Goal: Information Seeking & Learning: Learn about a topic

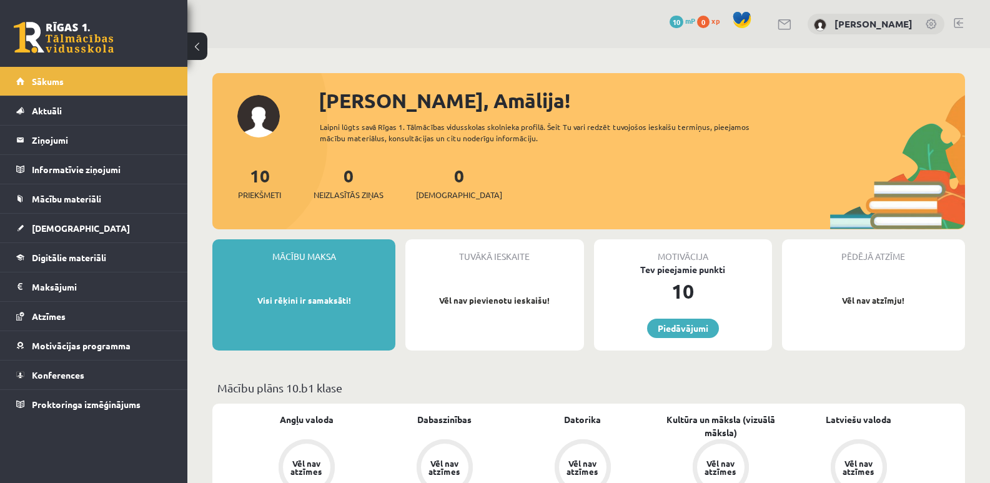
click at [684, 22] on span "10" at bounding box center [677, 22] width 14 height 12
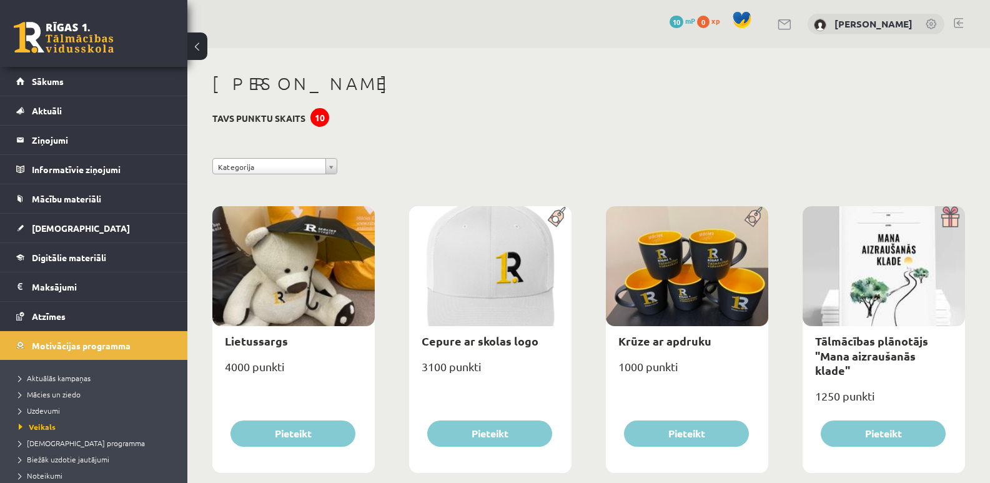
click at [718, 25] on div "0 xp" at bounding box center [711, 21] width 29 height 14
click at [710, 21] on span "0" at bounding box center [703, 22] width 12 height 12
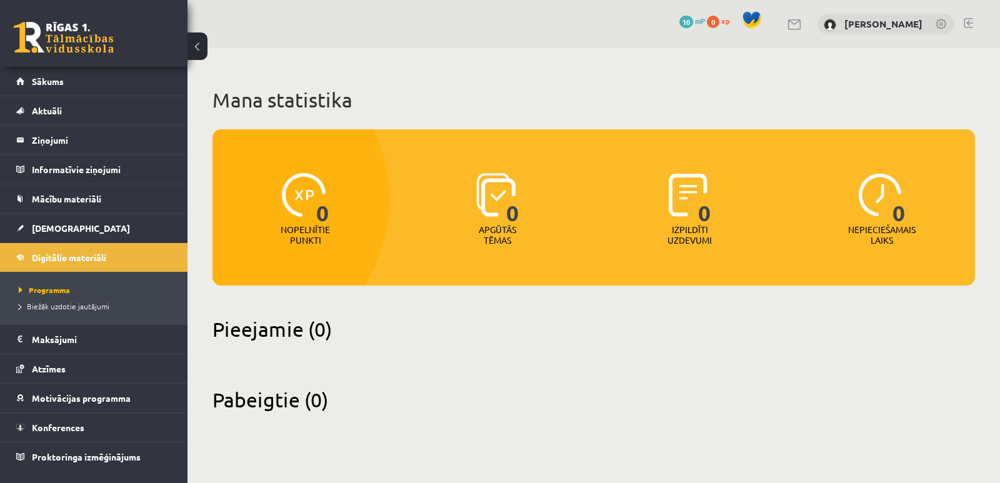
click at [76, 300] on li "Biežāk uzdotie jautājumi" at bounding box center [97, 306] width 156 height 16
click at [76, 304] on span "Biežāk uzdotie jautājumi" at bounding box center [69, 306] width 101 height 10
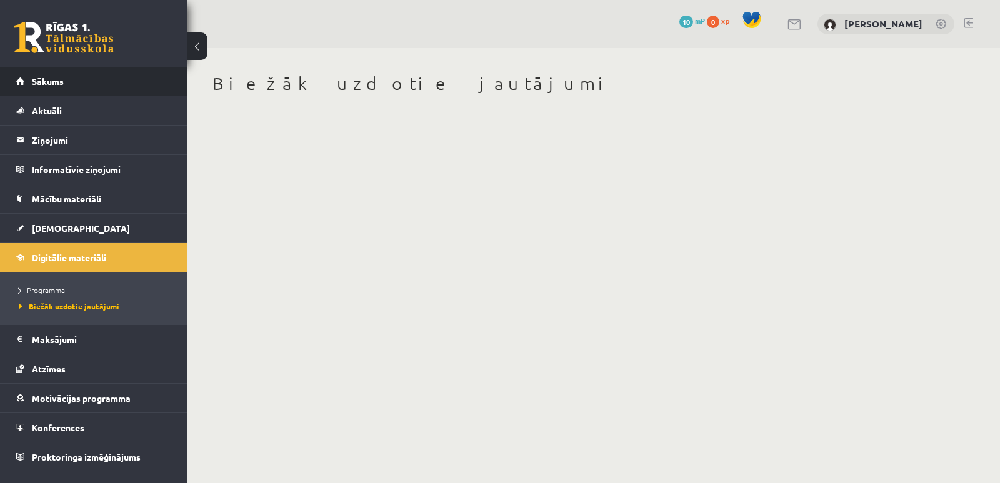
click at [86, 78] on link "Sākums" at bounding box center [94, 81] width 156 height 29
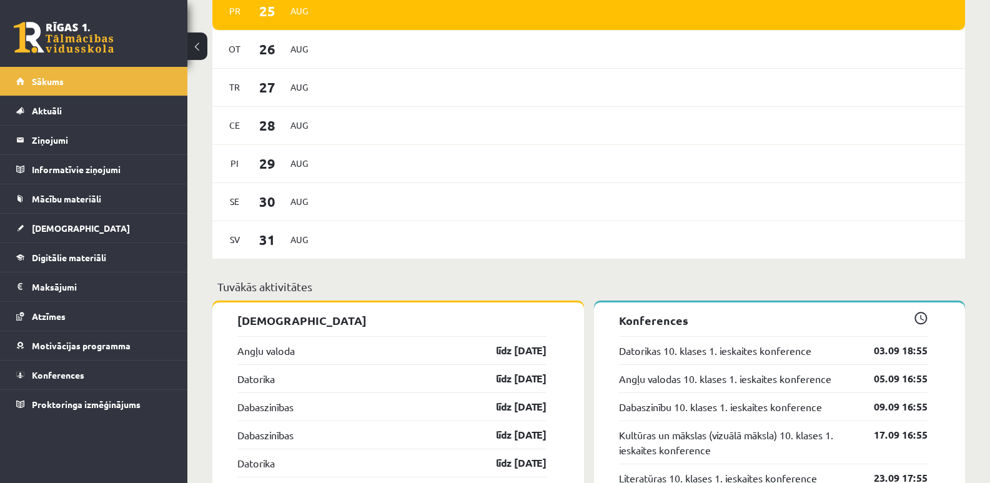
scroll to position [750, 0]
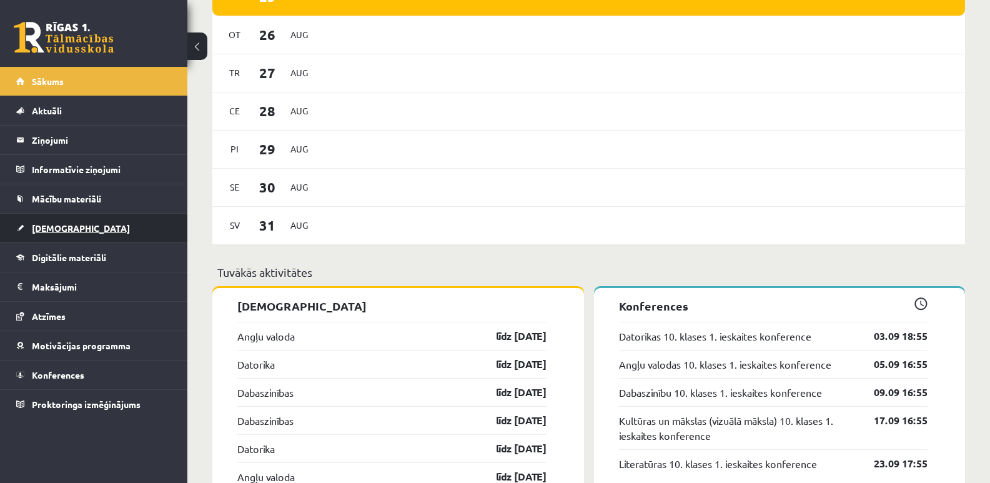
click at [71, 228] on link "[DEMOGRAPHIC_DATA]" at bounding box center [94, 228] width 156 height 29
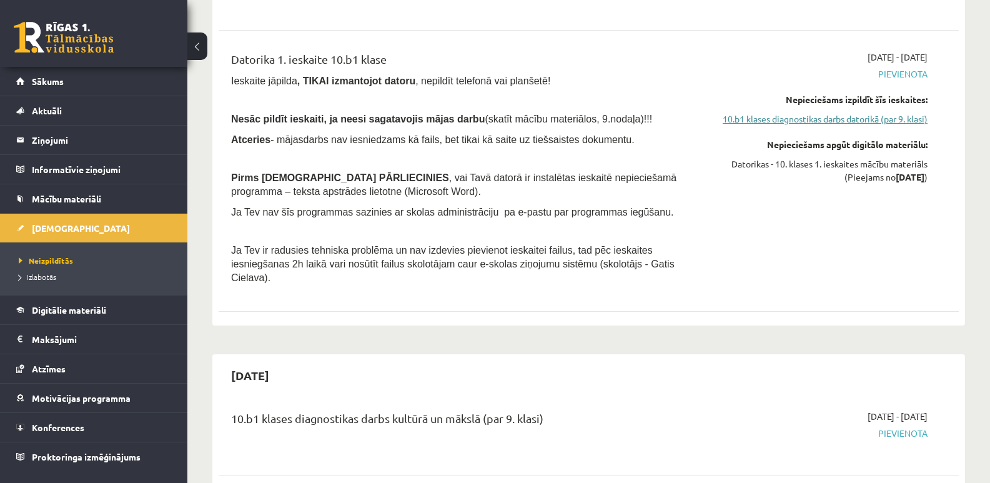
scroll to position [812, 0]
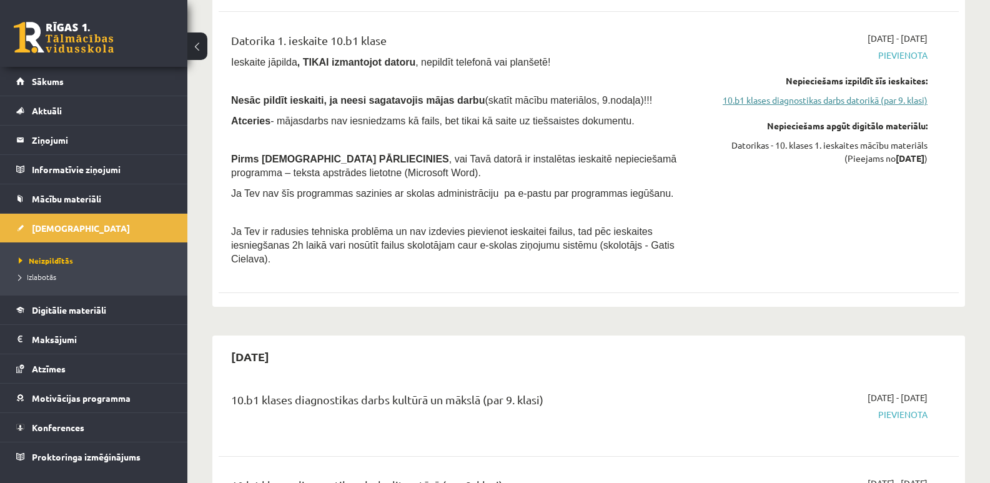
click at [807, 101] on link "10.b1 klases diagnostikas darbs datorikā (par 9. klasi)" at bounding box center [818, 100] width 220 height 13
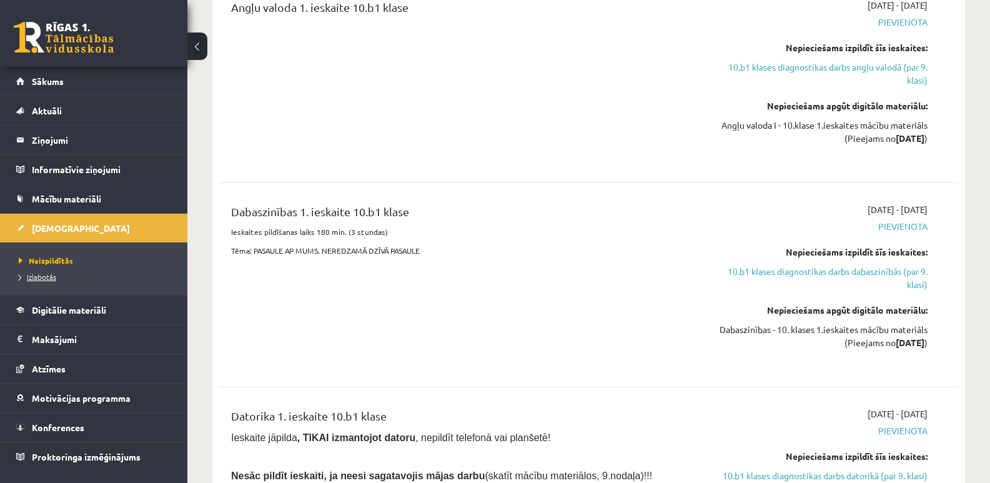
scroll to position [437, 0]
click at [77, 274] on link "Izlabotās" at bounding box center [97, 276] width 156 height 11
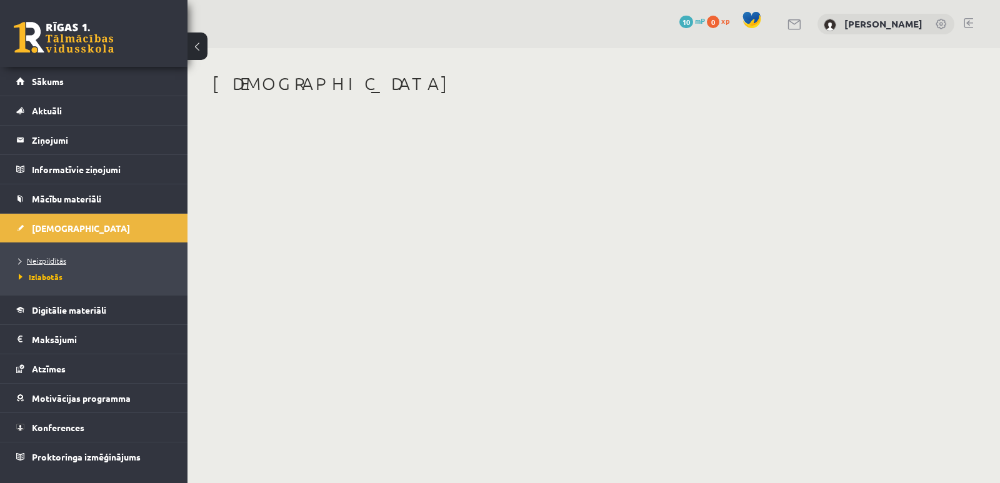
click at [72, 259] on link "Neizpildītās" at bounding box center [97, 260] width 156 height 11
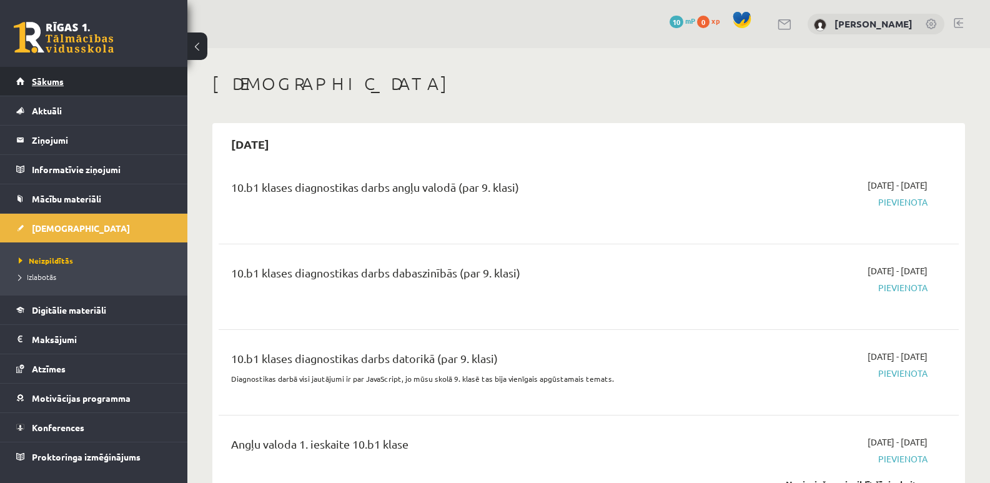
click at [54, 77] on span "Sākums" at bounding box center [48, 81] width 32 height 11
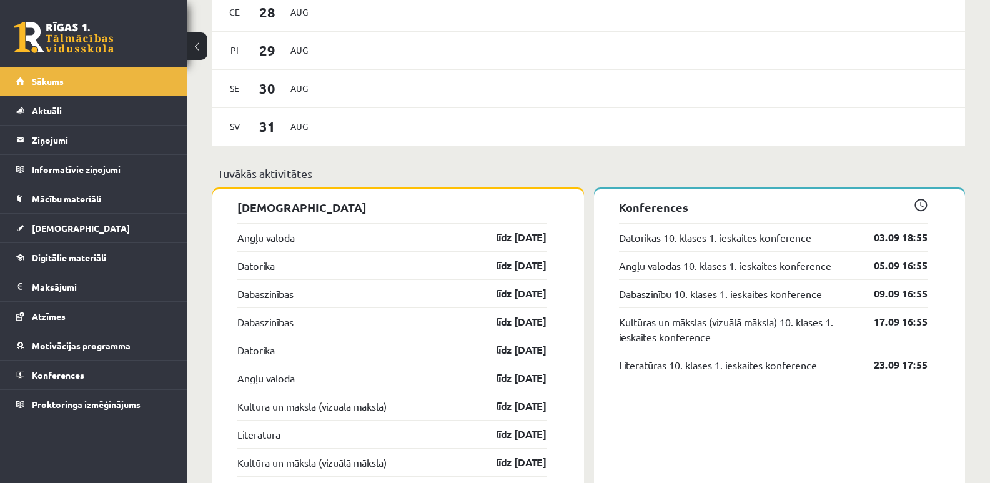
scroll to position [875, 0]
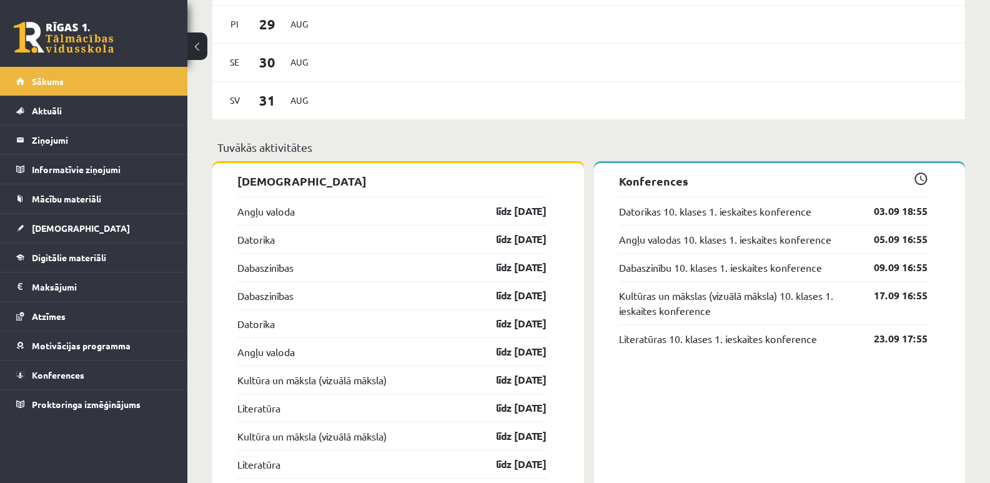
click at [262, 157] on div "Tuvākās aktivitātes" at bounding box center [588, 151] width 753 height 24
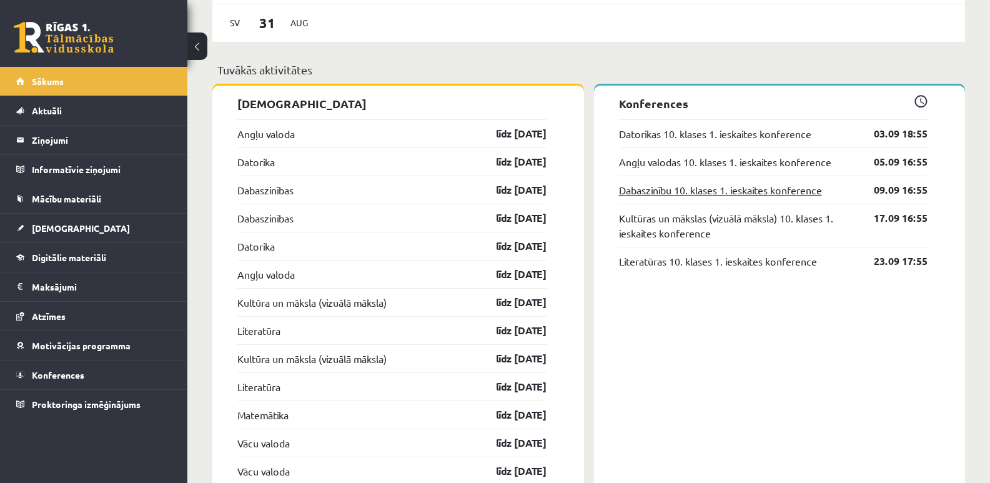
scroll to position [937, 0]
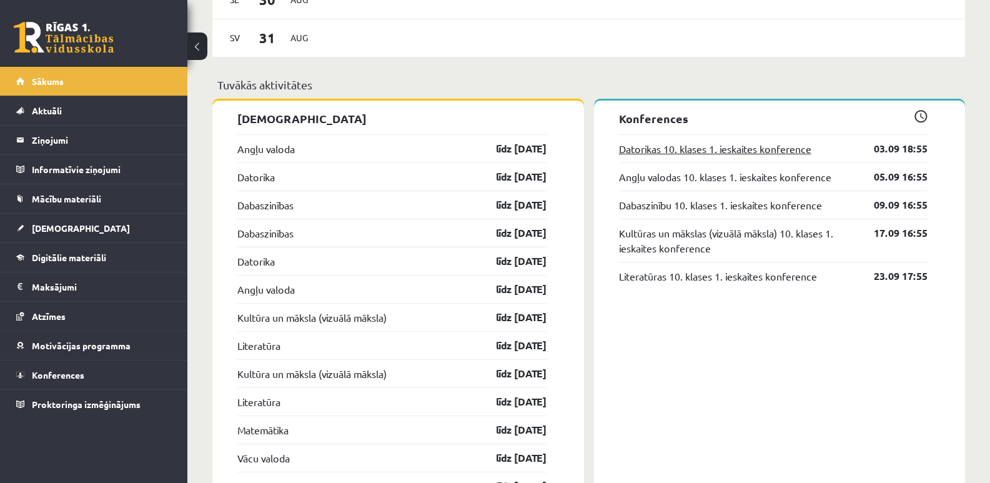
click at [762, 151] on link "Datorikas 10. klases 1. ieskaites konference" at bounding box center [715, 148] width 192 height 15
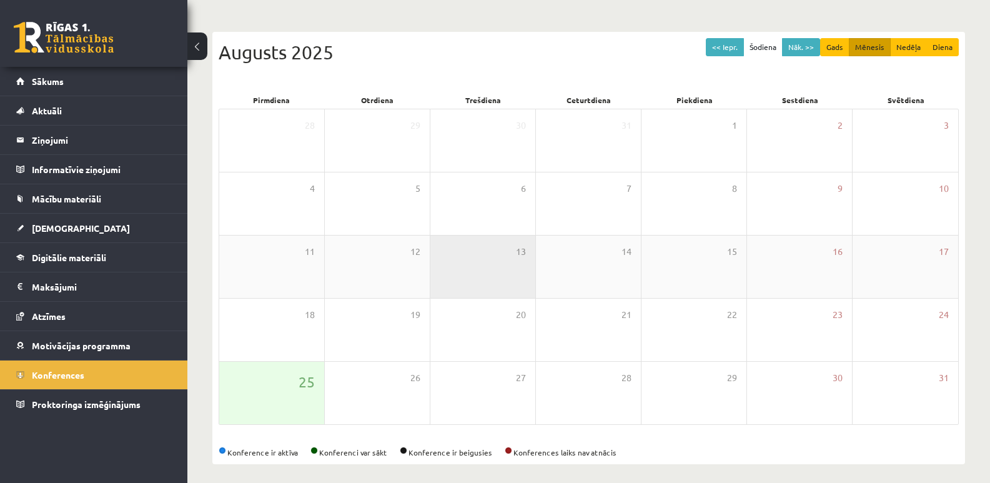
scroll to position [114, 0]
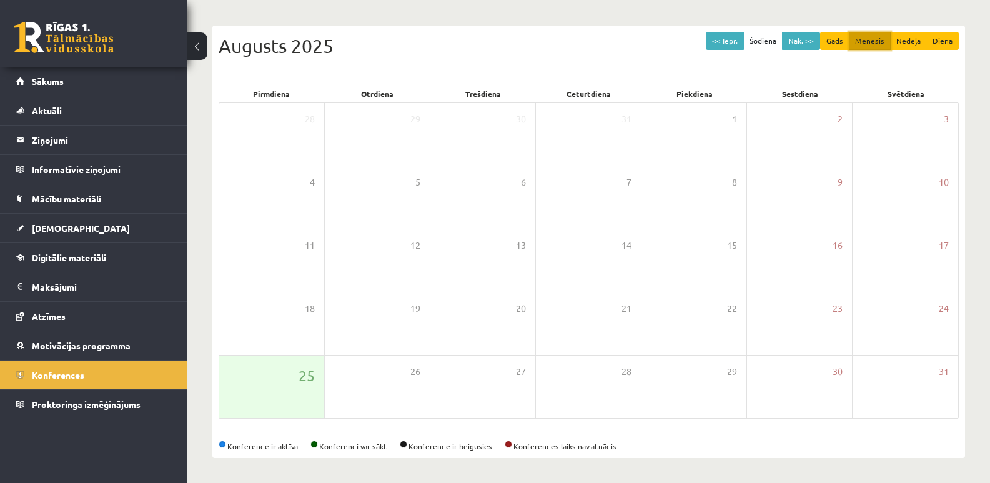
click at [873, 38] on button "Mēnesis" at bounding box center [870, 41] width 42 height 18
click at [842, 39] on button "Gads" at bounding box center [835, 41] width 29 height 18
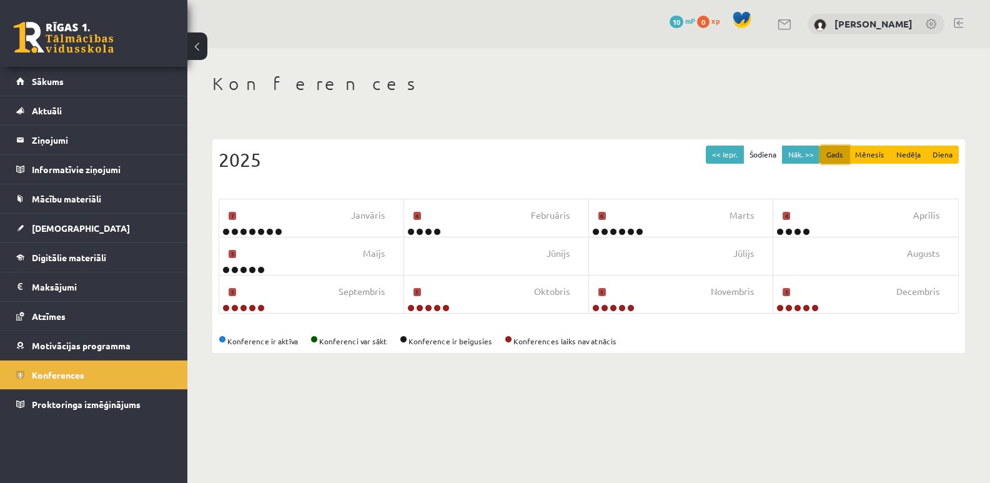
scroll to position [0, 0]
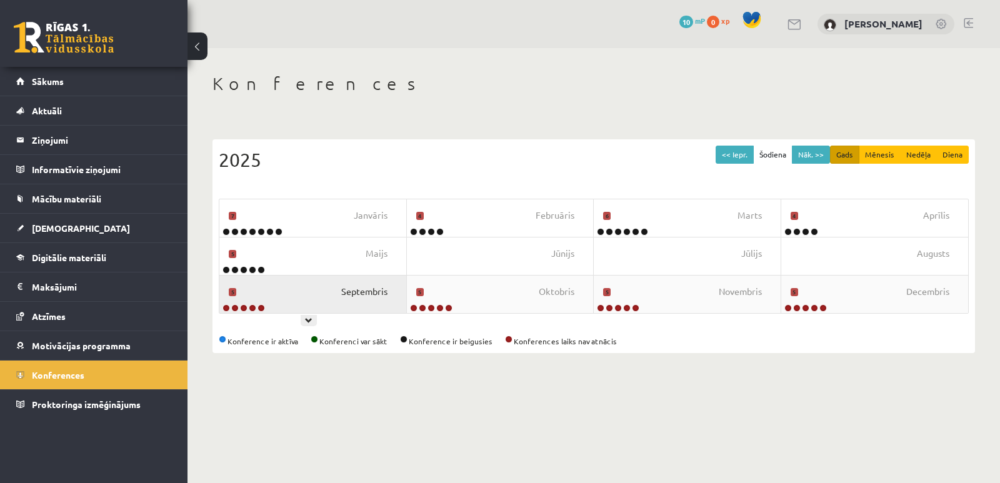
click at [352, 297] on span "Septembris" at bounding box center [364, 292] width 46 height 14
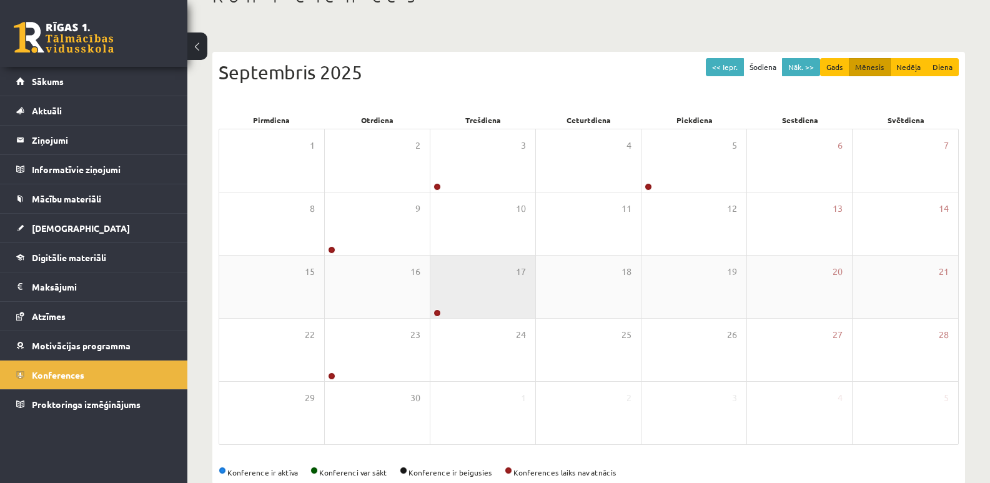
scroll to position [114, 0]
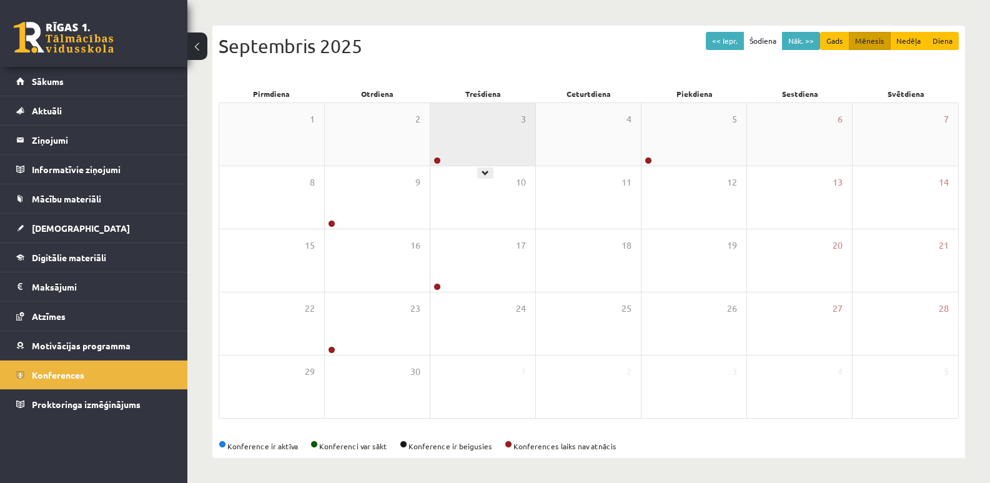
click at [471, 141] on div "3" at bounding box center [483, 134] width 105 height 62
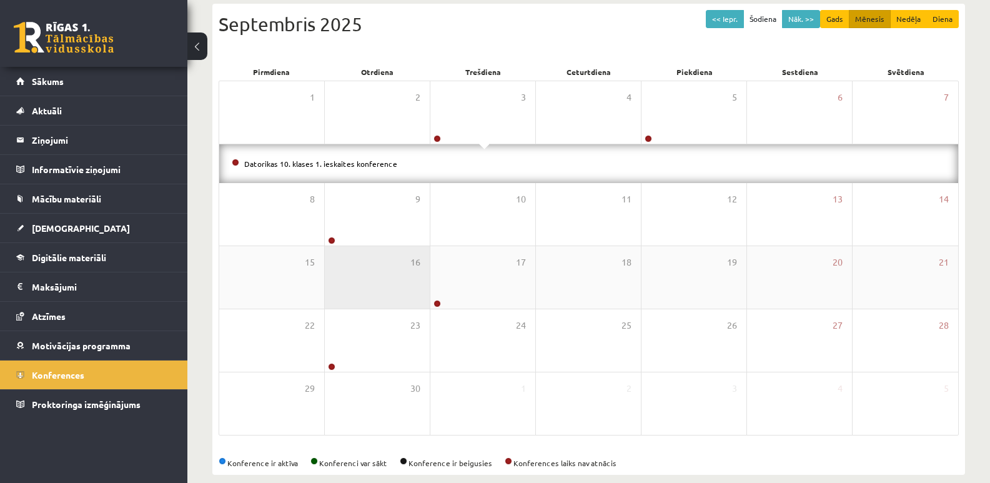
scroll to position [153, 0]
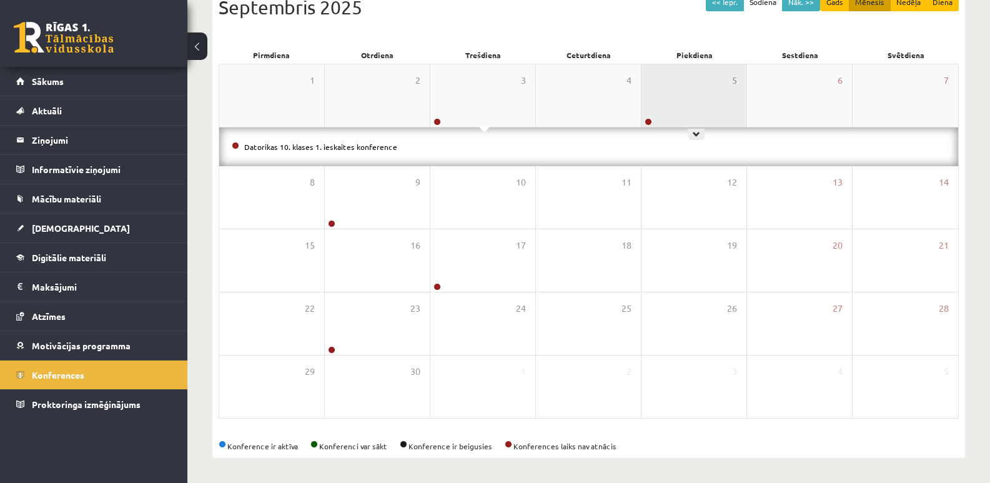
click at [684, 117] on div "5" at bounding box center [694, 95] width 105 height 62
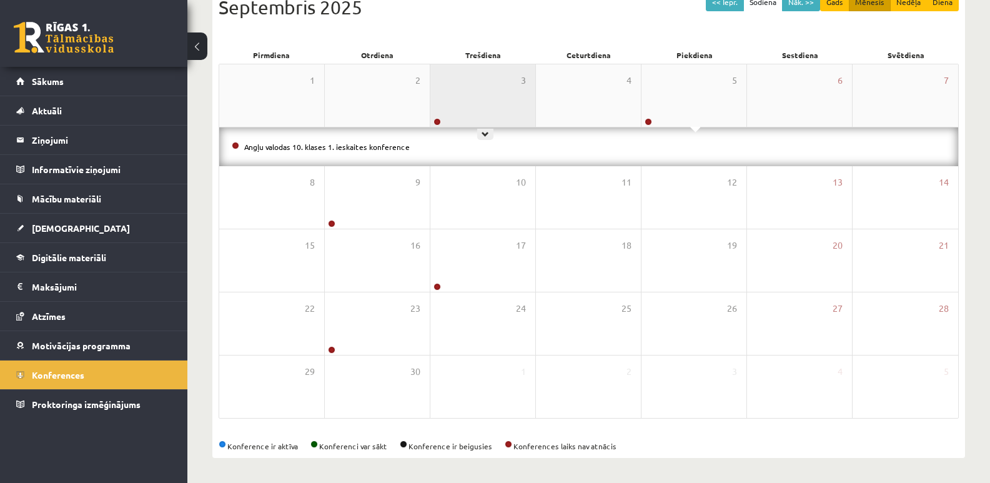
click at [465, 81] on div "3" at bounding box center [483, 95] width 105 height 62
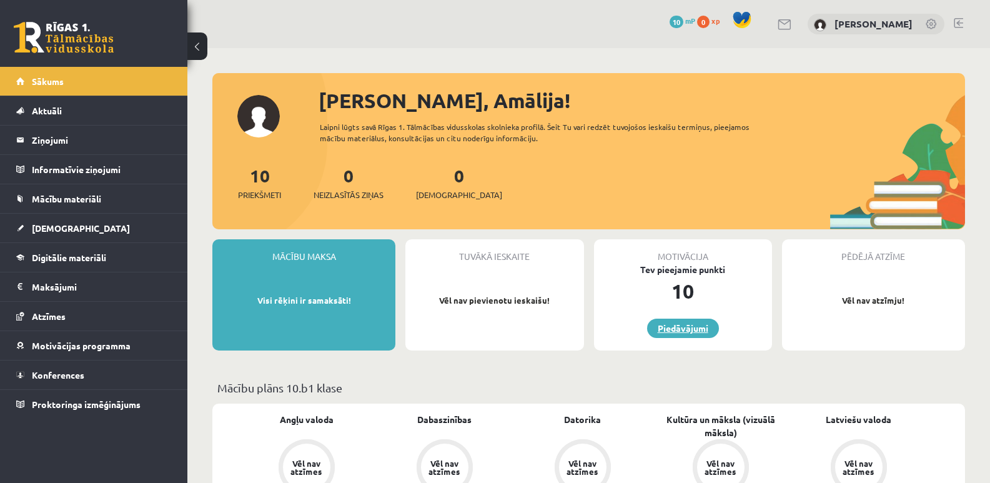
click at [692, 326] on link "Piedāvājumi" at bounding box center [683, 328] width 72 height 19
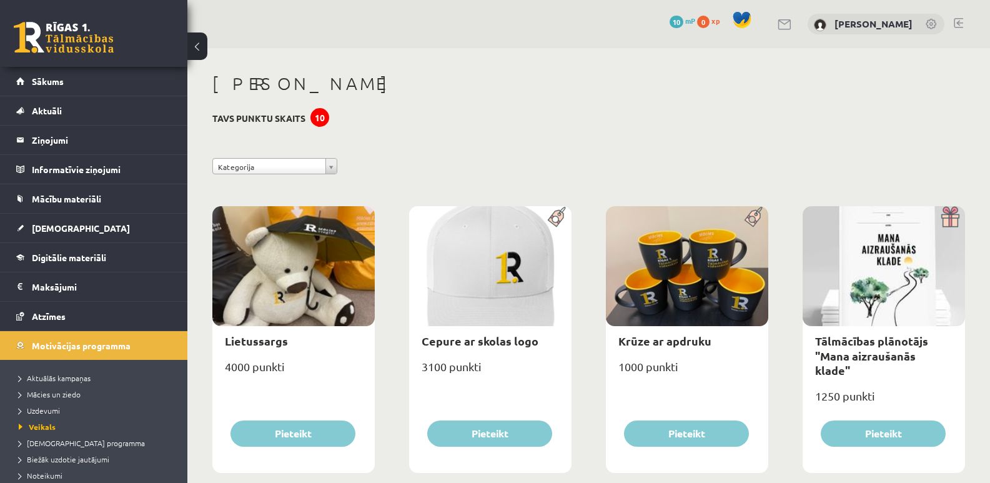
click at [261, 119] on h3 "Tavs punktu skaits 10" at bounding box center [258, 118] width 93 height 11
click at [321, 117] on div "10" at bounding box center [320, 117] width 19 height 19
click at [49, 85] on span "Sākums" at bounding box center [48, 81] width 32 height 11
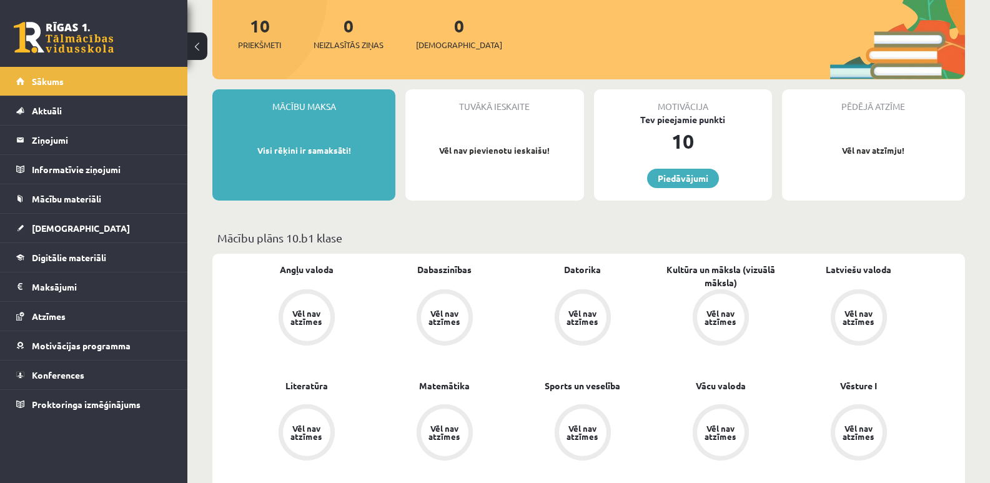
scroll to position [312, 0]
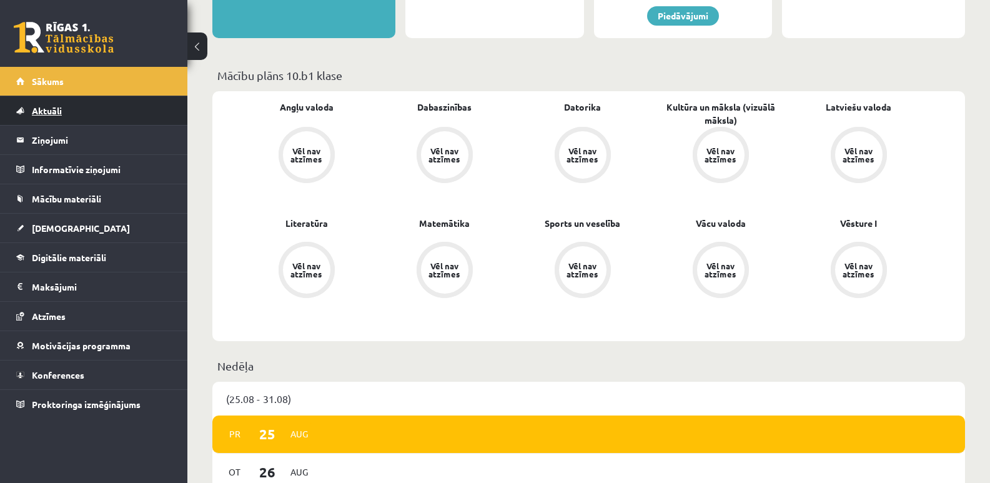
click at [51, 110] on span "Aktuāli" at bounding box center [47, 110] width 30 height 11
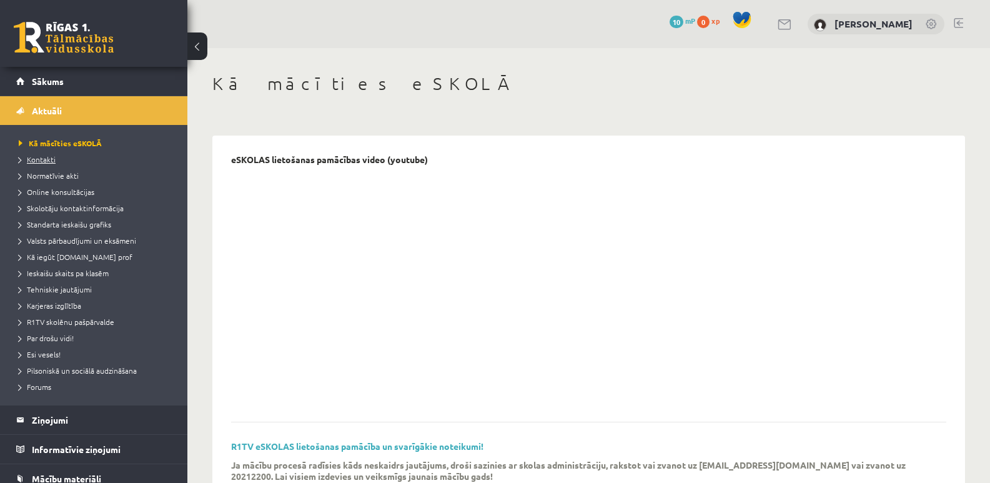
click at [44, 156] on span "Kontakti" at bounding box center [37, 159] width 37 height 10
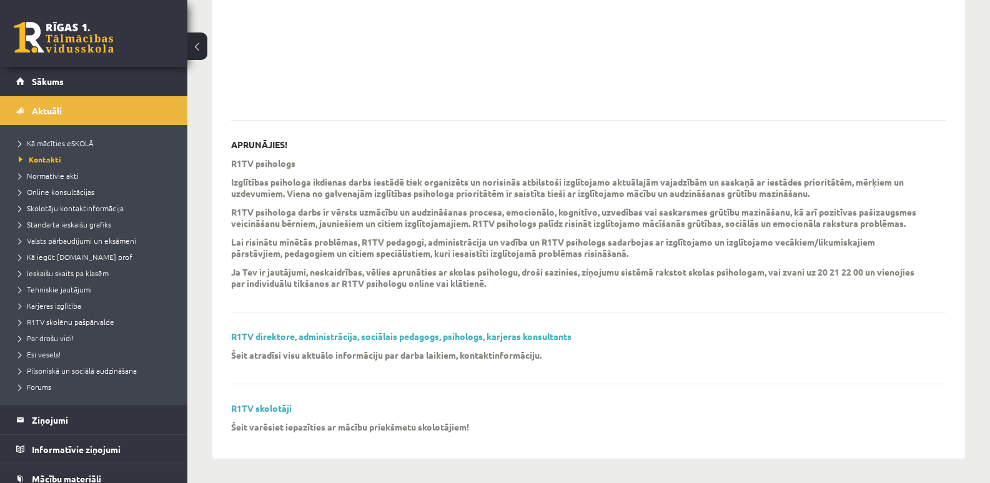
scroll to position [303, 0]
click at [419, 428] on p "Šeit varēsiet iepazīties ar mācību priekšmetu skolotājiem!" at bounding box center [350, 426] width 238 height 11
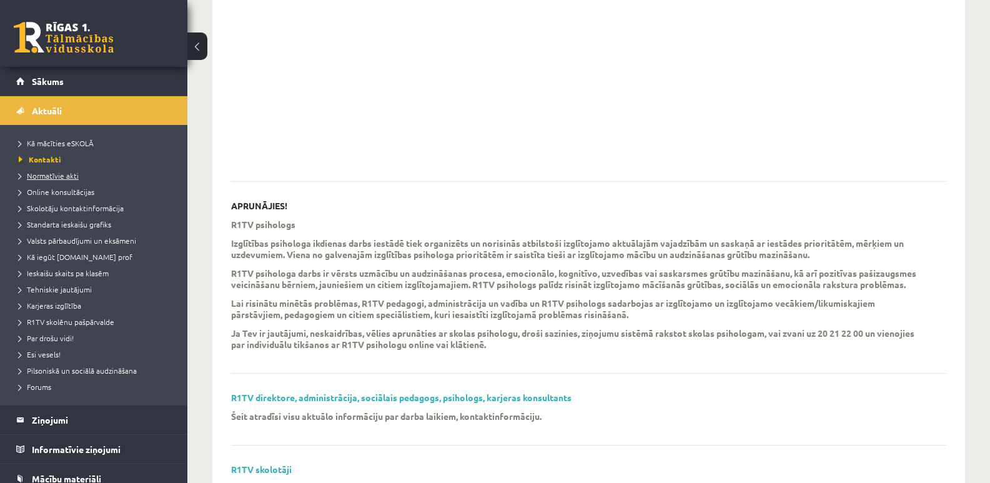
click at [60, 176] on span "Normatīvie akti" at bounding box center [49, 176] width 60 height 10
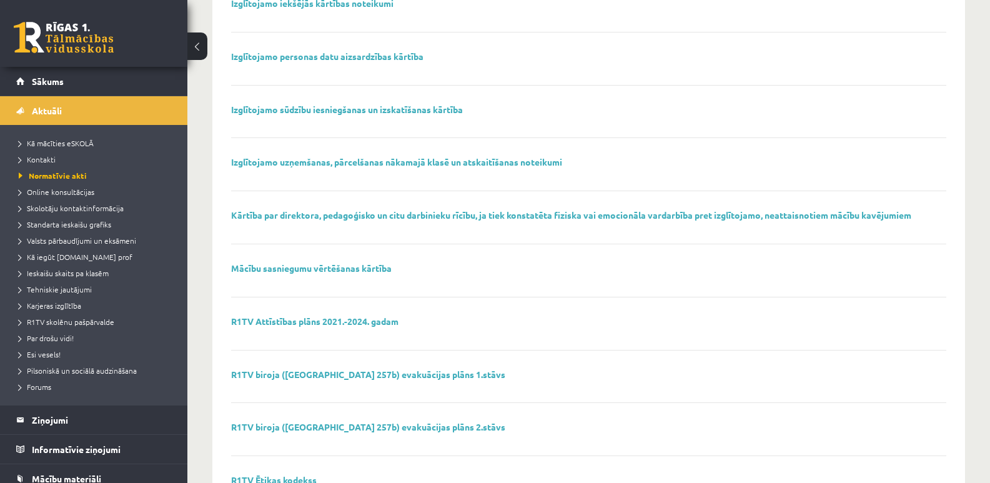
scroll to position [792, 0]
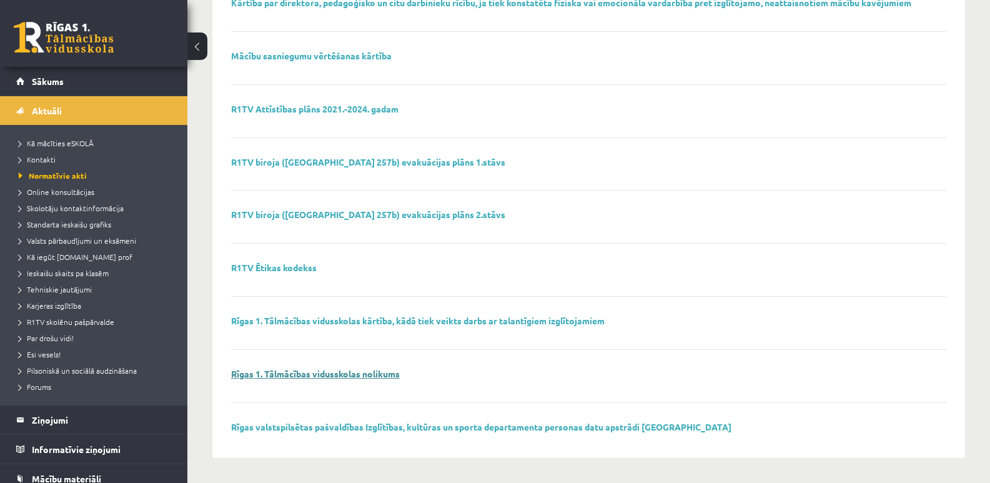
click at [341, 374] on link "Rīgas 1. Tālmācības vidusskolas nolikums" at bounding box center [315, 373] width 169 height 11
click at [64, 189] on span "Online konsultācijas" at bounding box center [57, 192] width 76 height 10
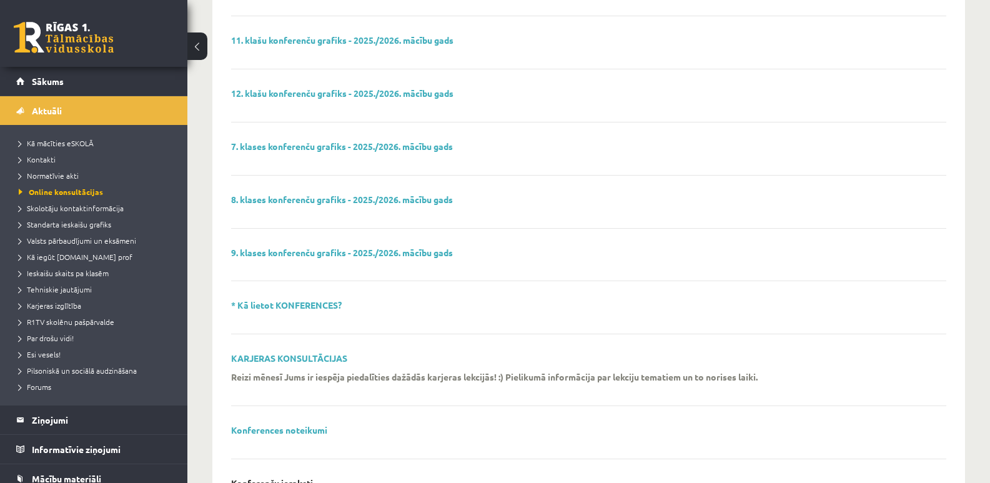
scroll to position [62, 0]
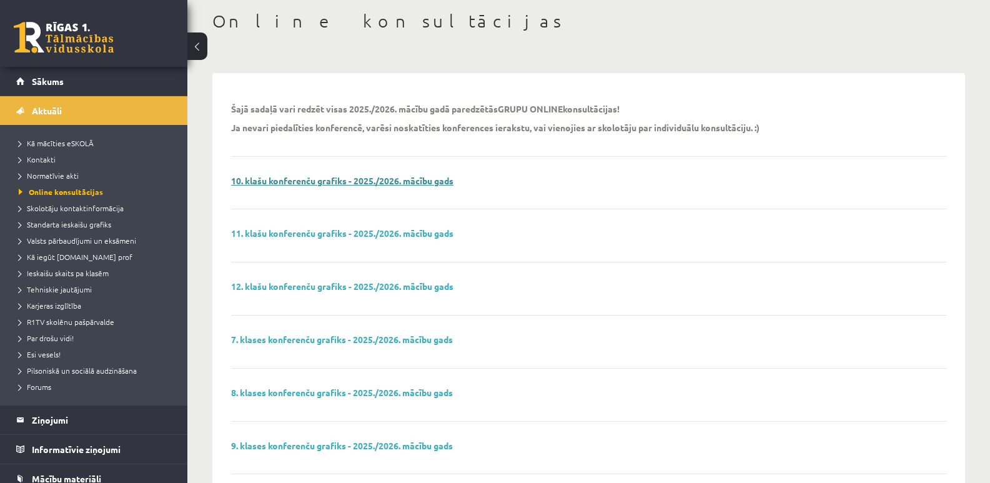
click at [371, 181] on link "10. klašu konferenču grafiks - 2025./2026. mācību gads" at bounding box center [342, 180] width 222 height 11
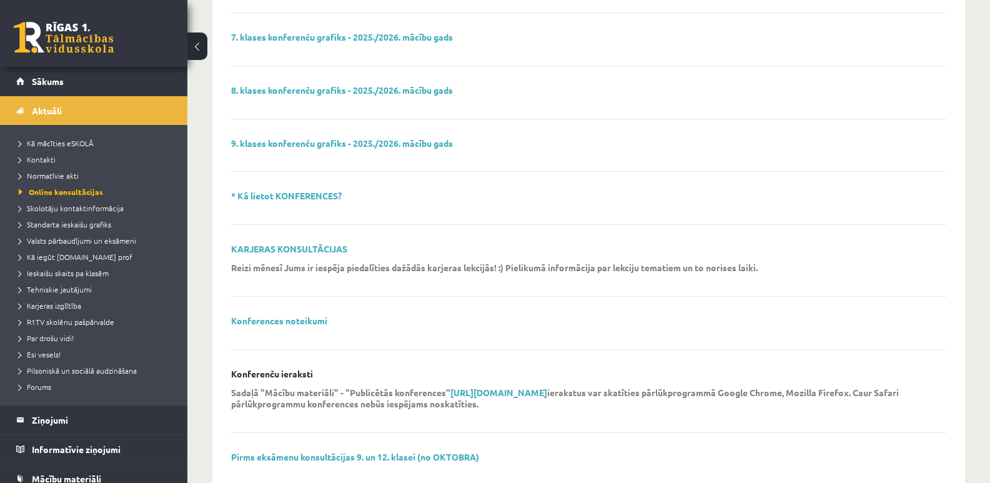
scroll to position [375, 0]
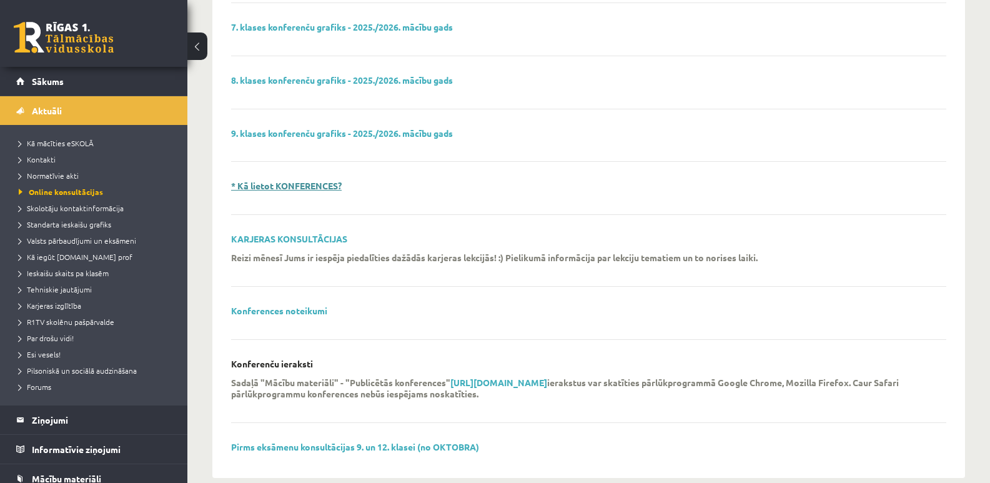
click at [298, 184] on link "* Kā lietot KONFERENCES?" at bounding box center [286, 185] width 111 height 11
click at [83, 204] on span "Skolotāju kontaktinformācija" at bounding box center [71, 208] width 105 height 10
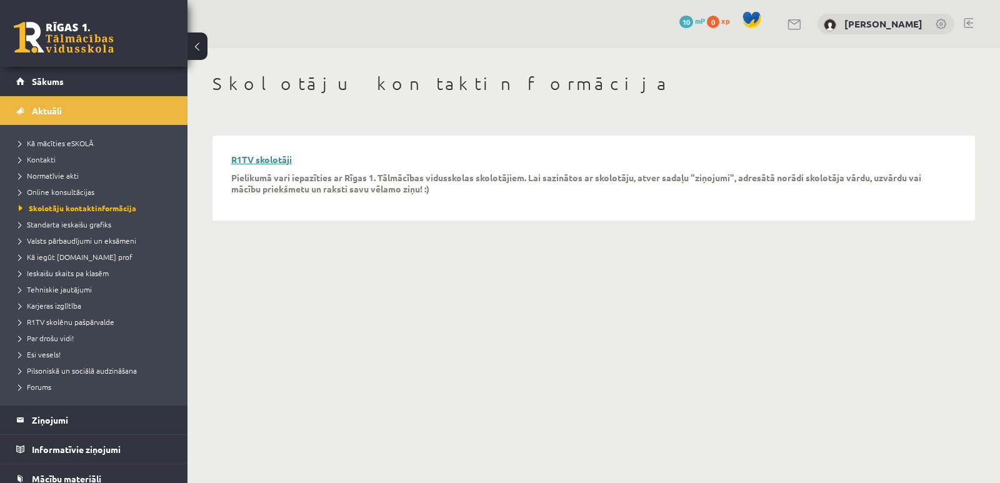
click at [280, 160] on link "R1TV skolotāji" at bounding box center [261, 159] width 61 height 11
click at [104, 226] on span "Standarta ieskaišu grafiks" at bounding box center [65, 224] width 92 height 10
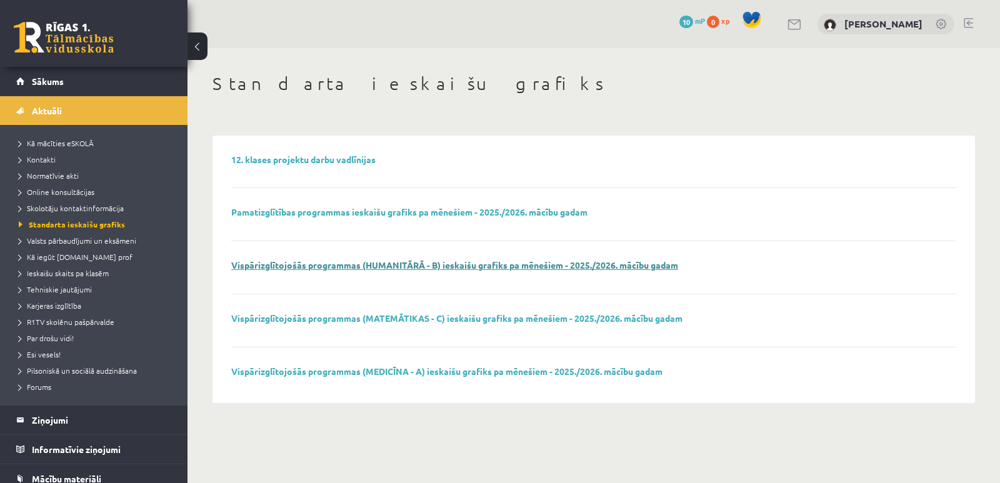
click at [416, 263] on link "Vispārizglītojošās programmas (HUMANITĀRĀ - B) ieskaišu grafiks pa mēnešiem - 2…" at bounding box center [454, 264] width 447 height 11
click at [112, 240] on span "Valsts pārbaudījumi un eksāmeni" at bounding box center [77, 241] width 117 height 10
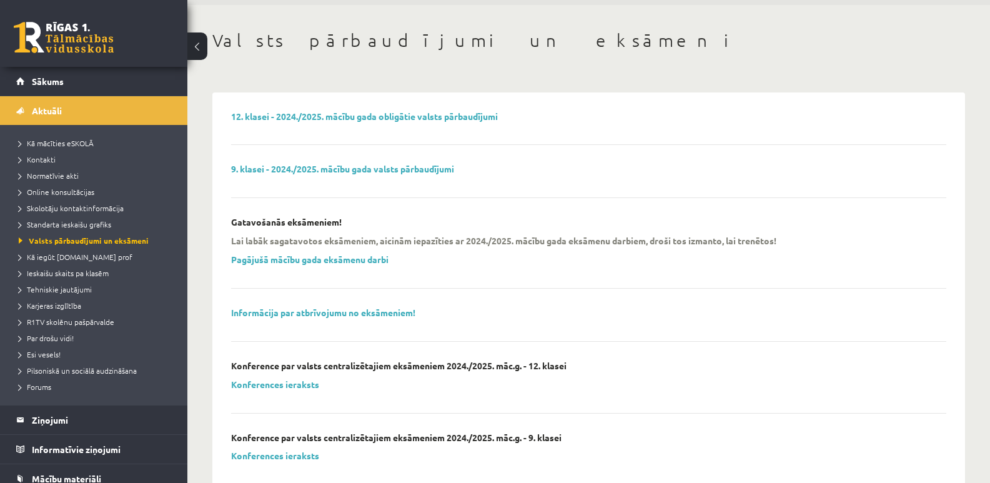
scroll to position [62, 0]
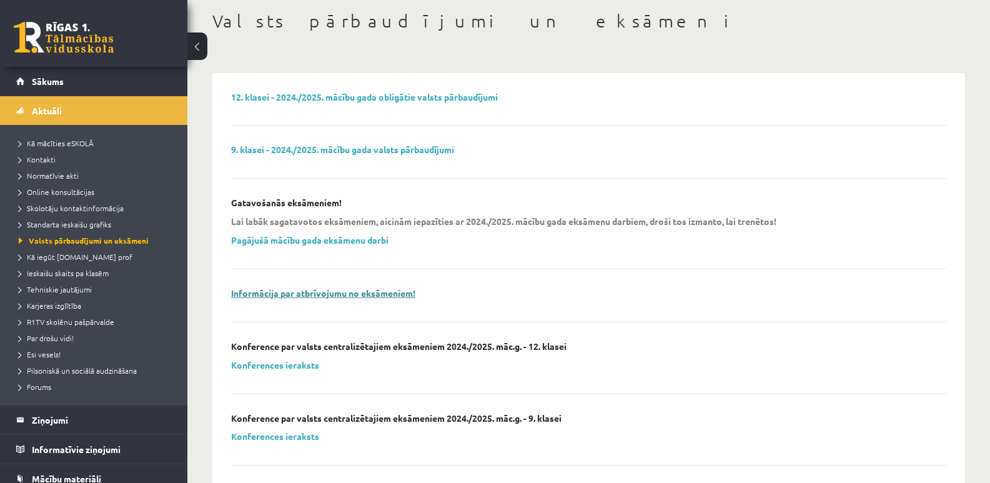
click at [393, 294] on link "Informācija par atbrīvojumu no eksāmeniem!" at bounding box center [323, 292] width 184 height 11
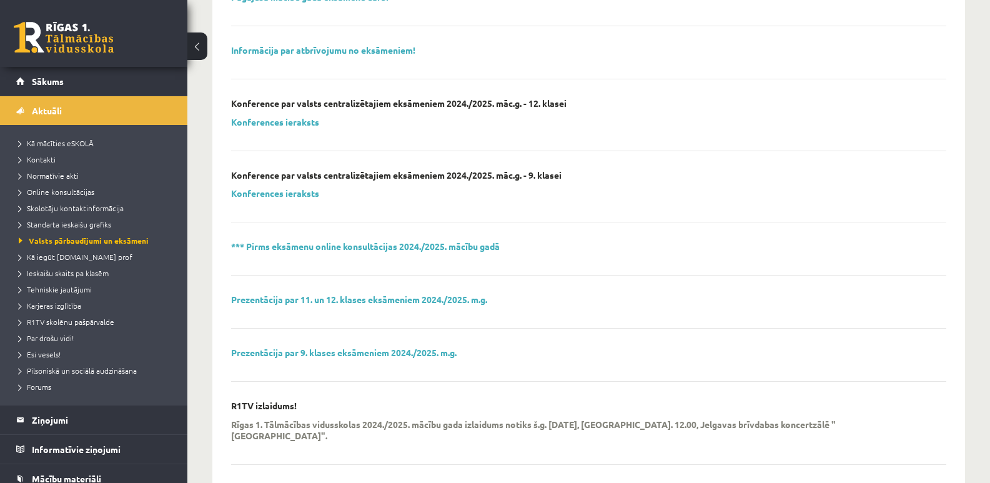
scroll to position [312, 0]
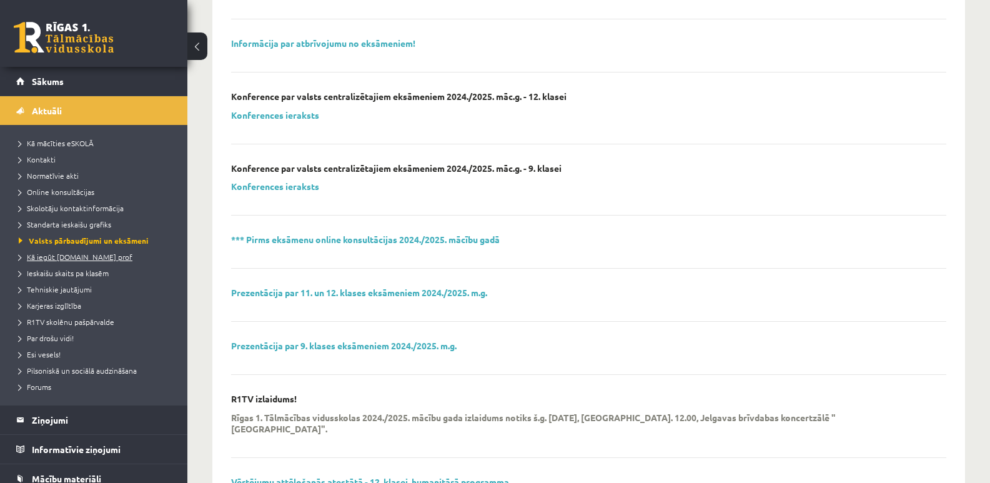
click at [92, 256] on span "Kā iegūt [DOMAIN_NAME] prof" at bounding box center [76, 257] width 114 height 10
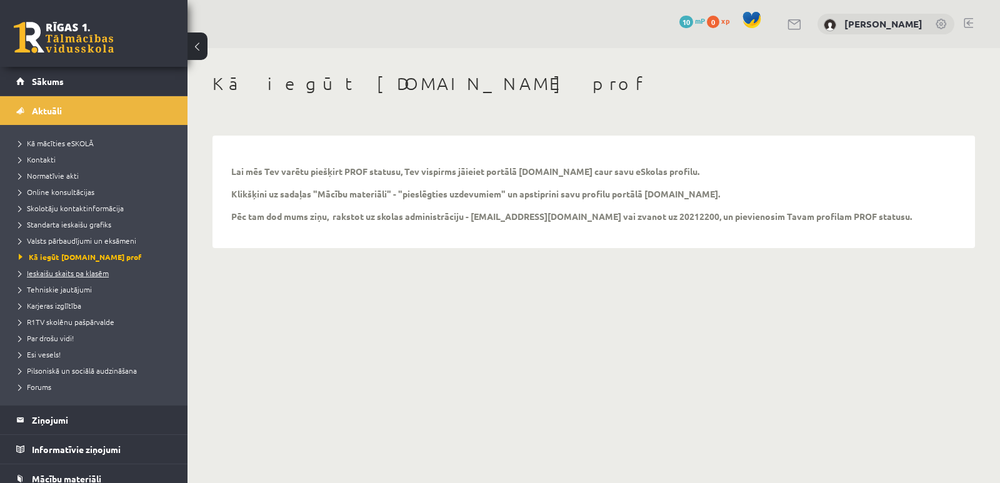
click at [93, 274] on span "Ieskaišu skaits pa klasēm" at bounding box center [64, 273] width 90 height 10
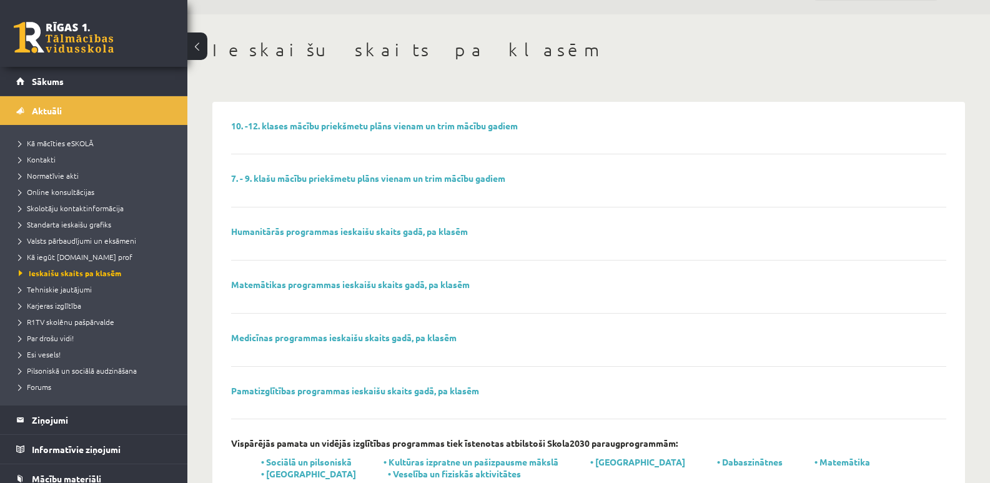
scroll to position [62, 0]
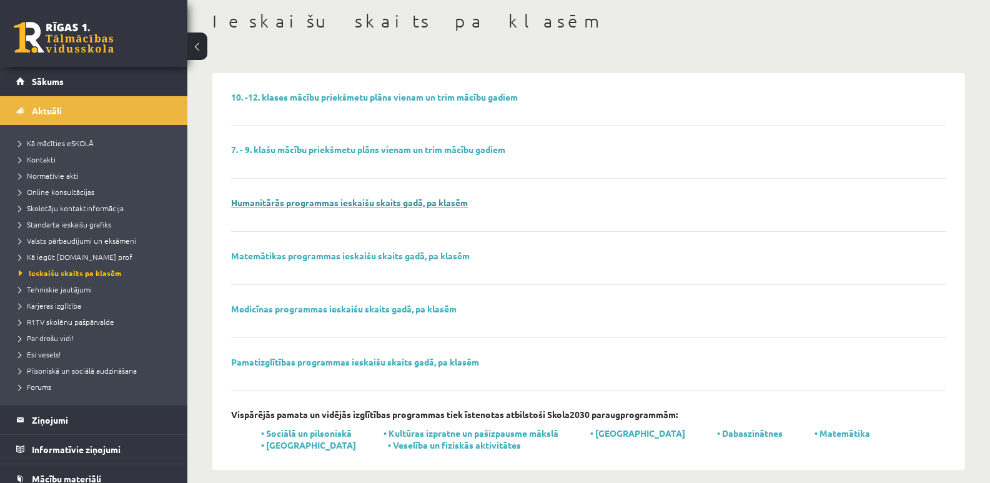
click at [409, 201] on link "Humanitārās programmas ieskaišu skaits gadā, pa klasēm" at bounding box center [349, 202] width 237 height 11
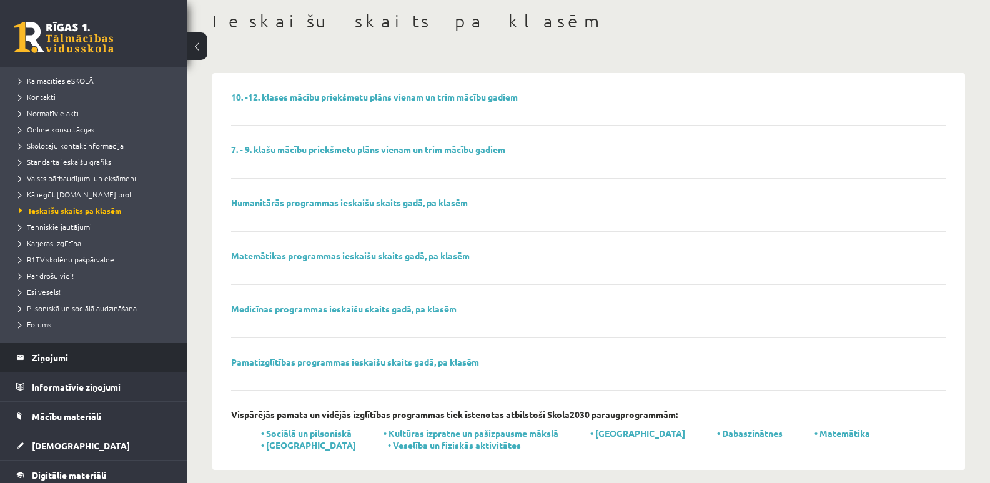
click at [53, 356] on legend "Ziņojumi 0" at bounding box center [102, 357] width 140 height 29
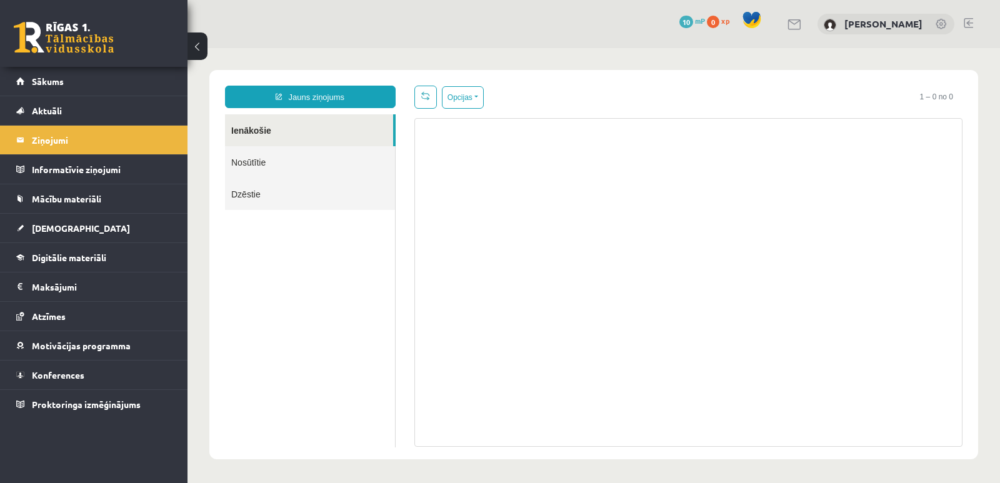
click at [254, 132] on link "Ienākošie" at bounding box center [309, 130] width 168 height 32
click at [252, 164] on link "Nosūtītie" at bounding box center [310, 162] width 170 height 32
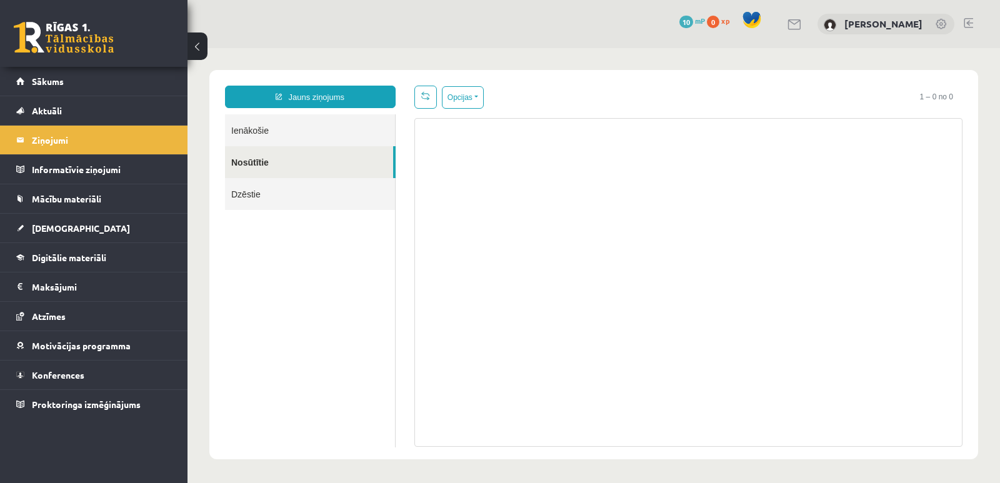
click at [255, 197] on link "Dzēstie" at bounding box center [310, 194] width 170 height 32
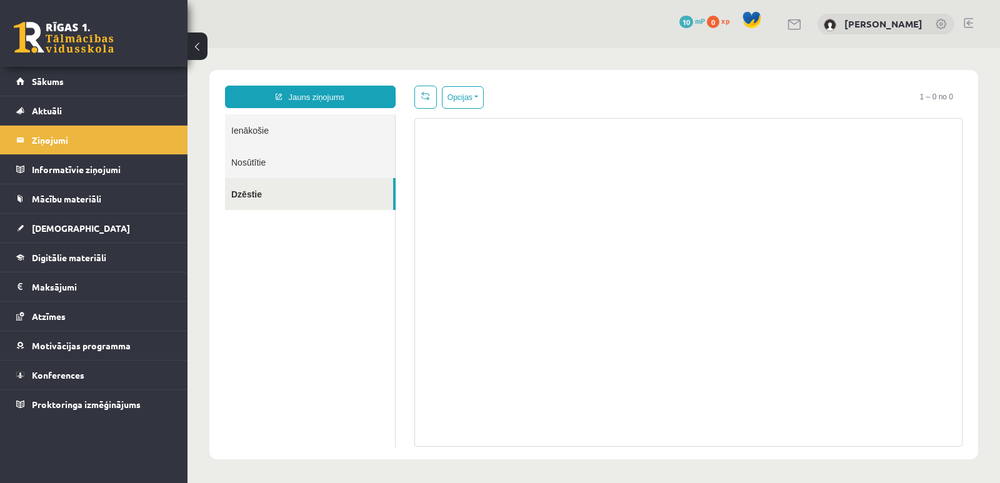
click at [272, 169] on link "Nosūtītie" at bounding box center [310, 162] width 170 height 32
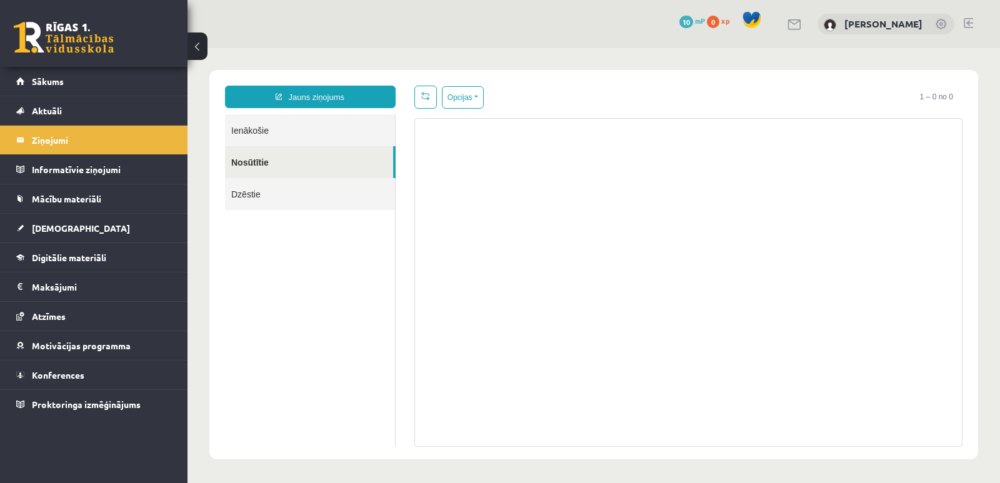
click at [251, 124] on link "Ienākošie" at bounding box center [310, 130] width 170 height 32
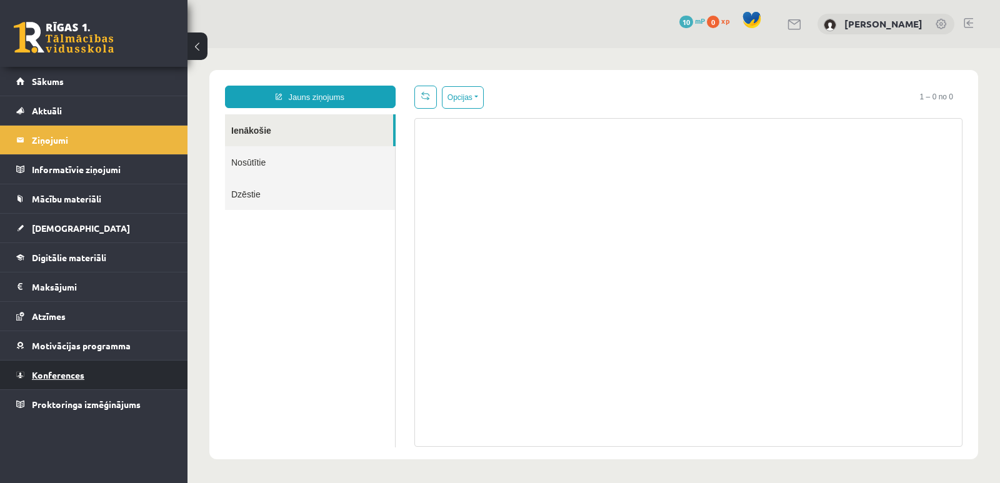
click at [67, 374] on span "Konferences" at bounding box center [58, 374] width 52 height 11
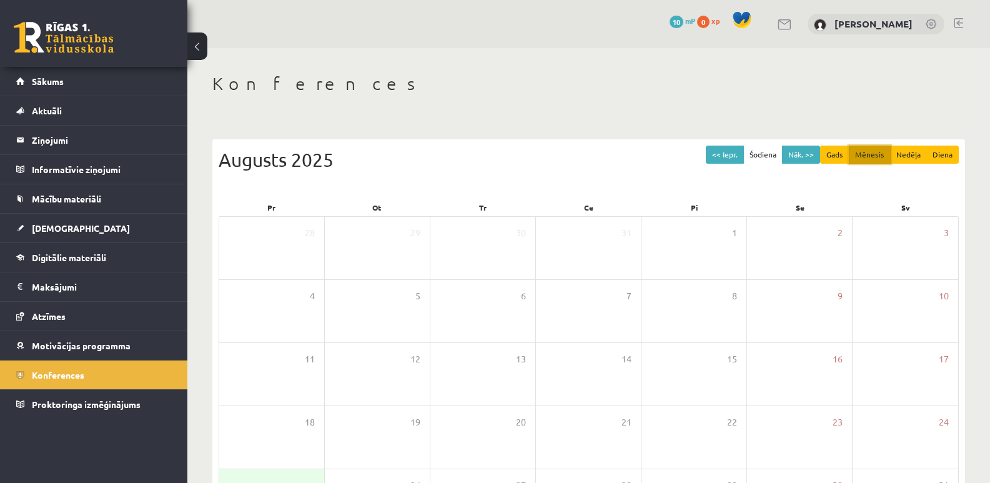
click at [873, 152] on button "Mēnesis" at bounding box center [870, 155] width 42 height 18
click at [871, 156] on button "Mēnesis" at bounding box center [870, 155] width 42 height 18
click at [798, 155] on button "Nāk. >>" at bounding box center [801, 155] width 38 height 18
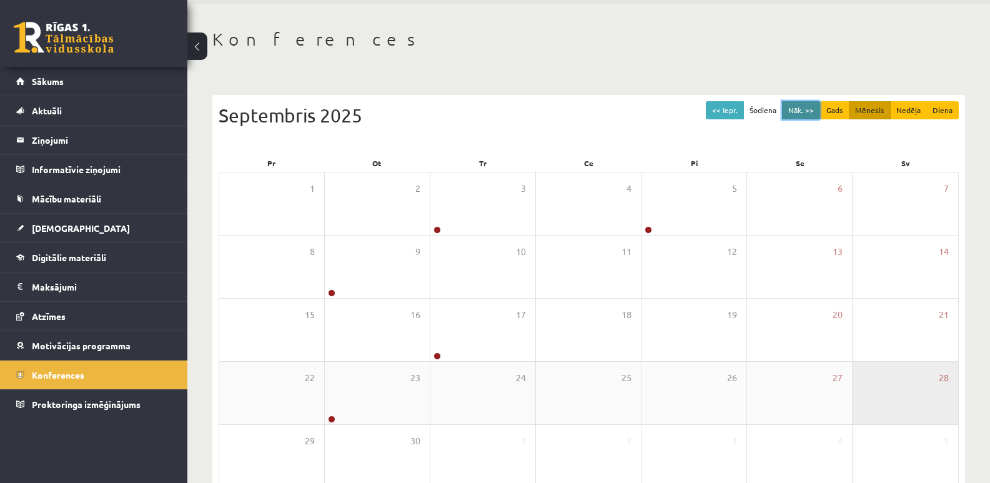
scroll to position [114, 0]
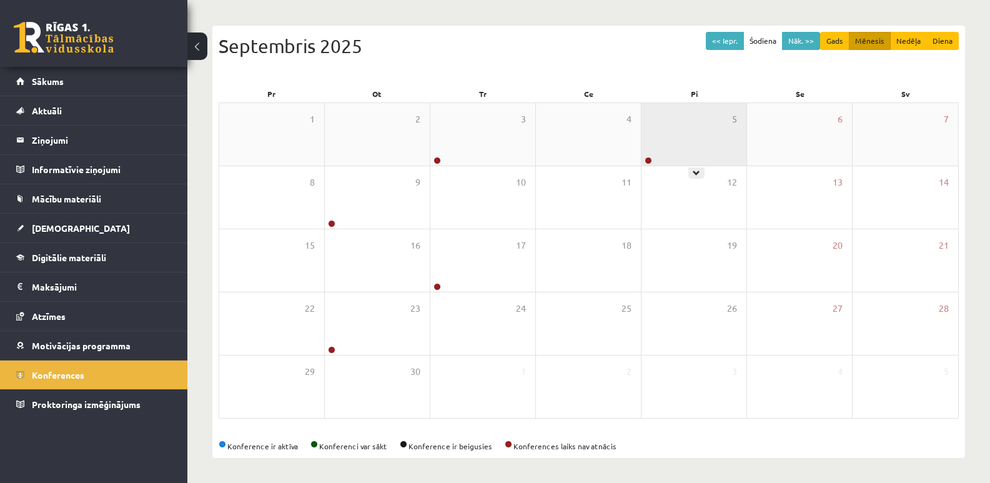
click at [700, 161] on div "5" at bounding box center [694, 134] width 105 height 62
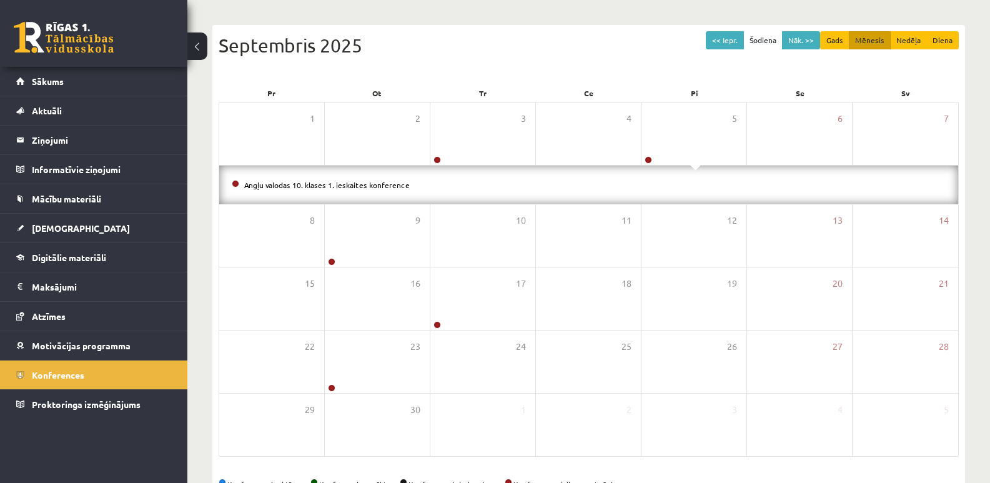
click at [694, 166] on span at bounding box center [696, 168] width 10 height 6
click at [695, 171] on div "Angļu valodas 10. klases 1. ieskaites konference" at bounding box center [588, 185] width 739 height 39
click at [682, 143] on div "5" at bounding box center [694, 133] width 105 height 62
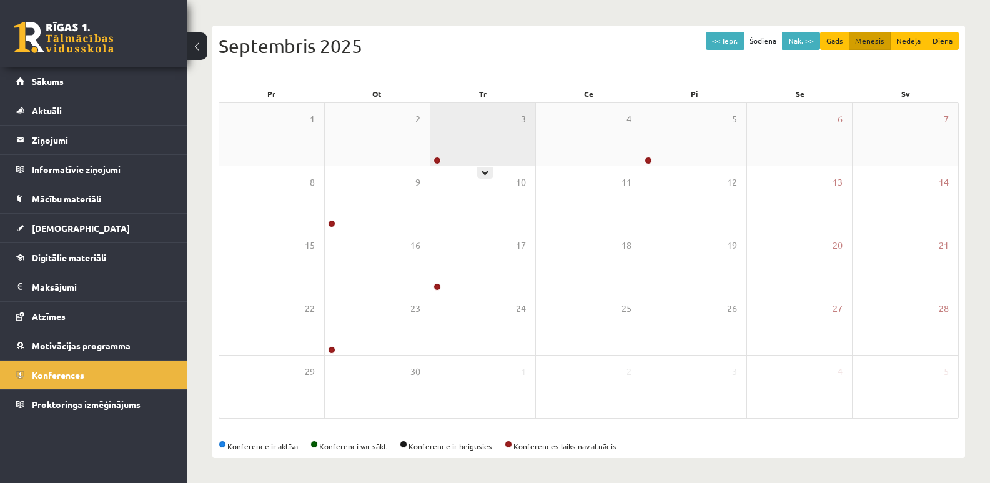
click at [511, 141] on div "3" at bounding box center [483, 134] width 105 height 62
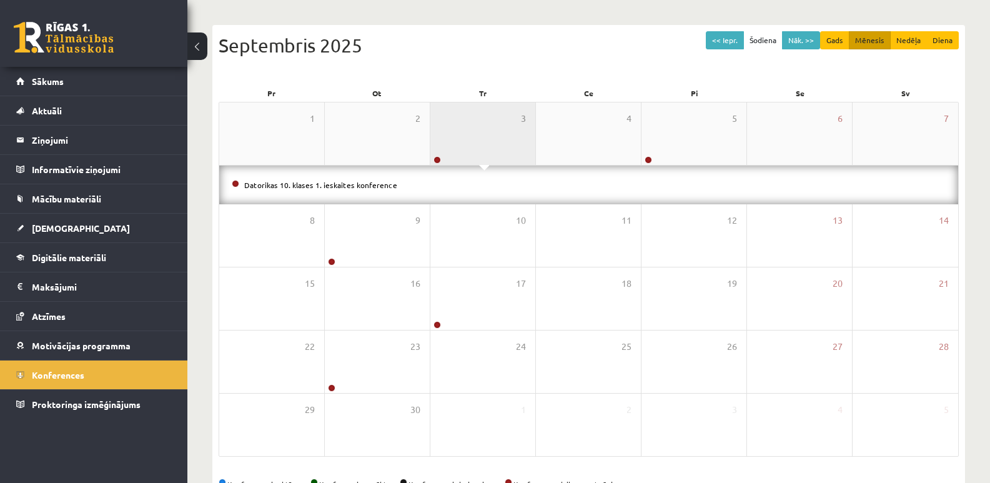
click at [511, 141] on div "3" at bounding box center [483, 133] width 105 height 62
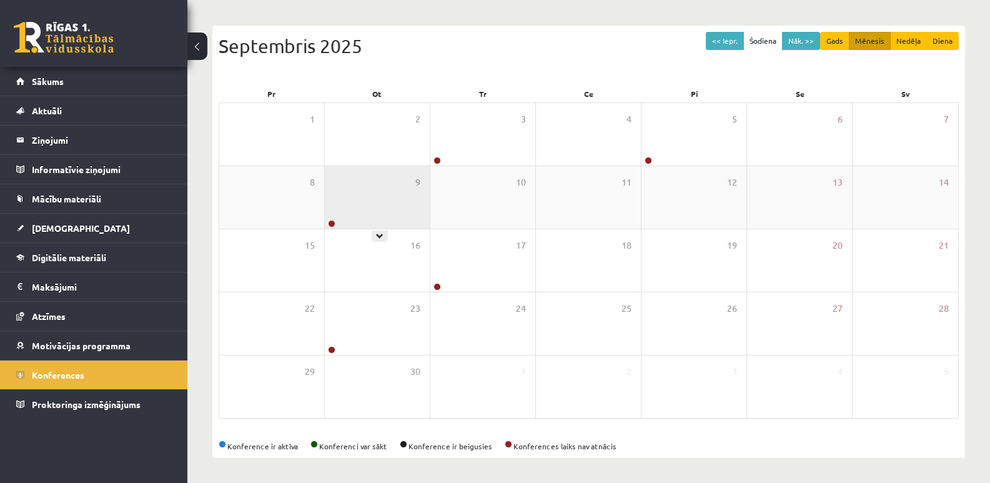
click at [384, 191] on div "9" at bounding box center [377, 197] width 105 height 62
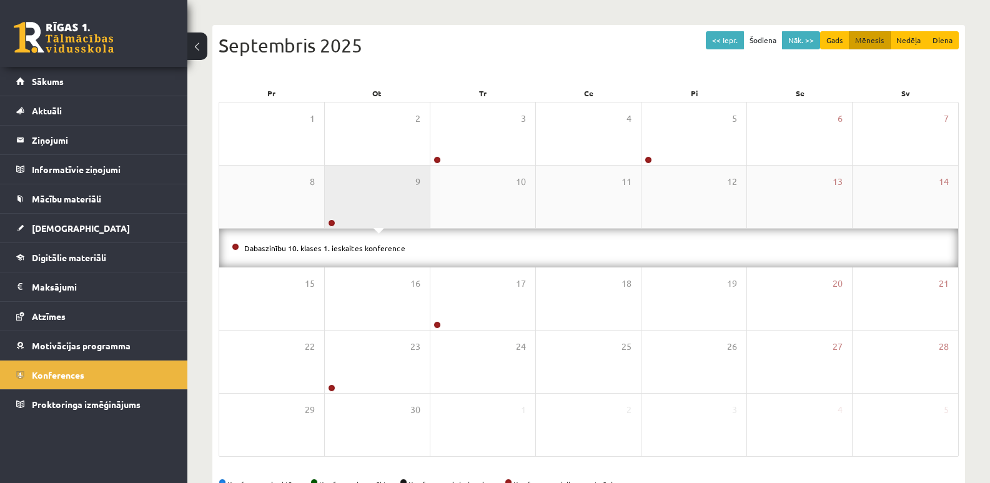
click at [384, 191] on div "9" at bounding box center [377, 197] width 105 height 62
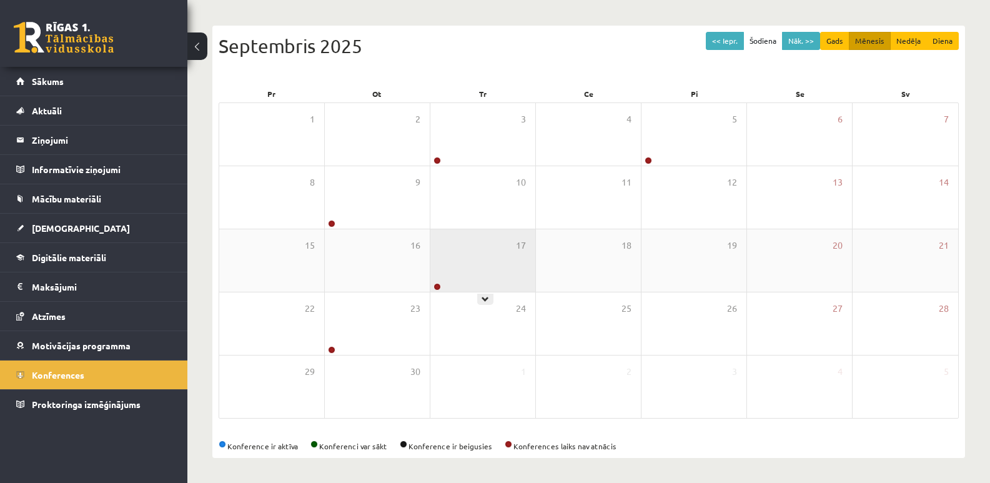
click at [507, 265] on div "17" at bounding box center [483, 260] width 105 height 62
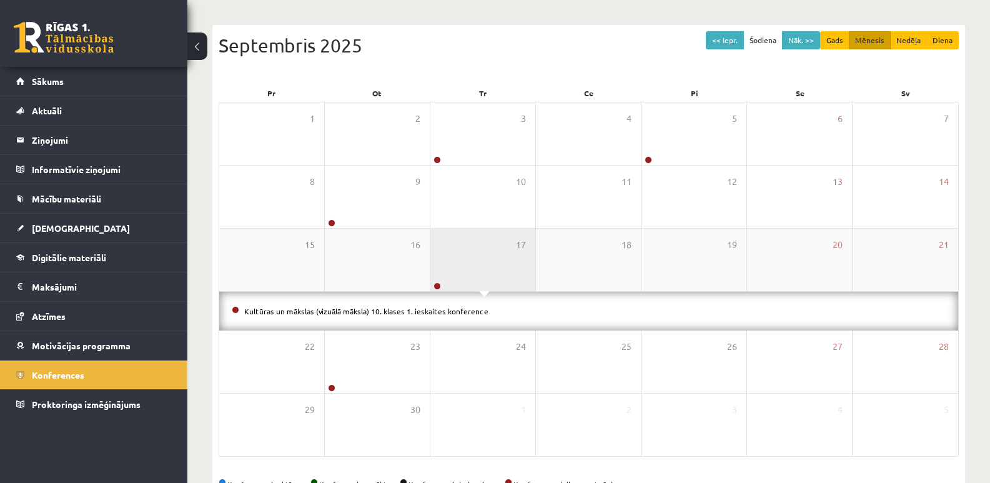
click at [507, 265] on div "17" at bounding box center [483, 260] width 105 height 62
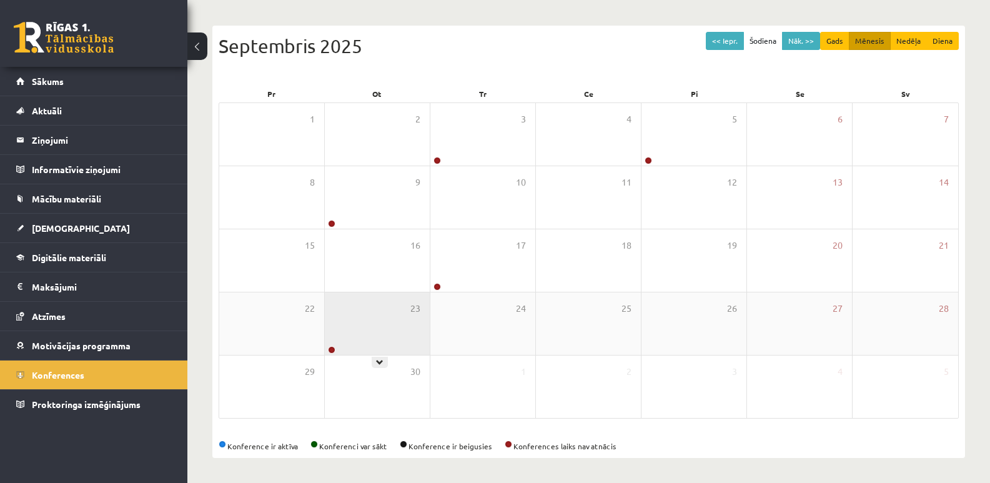
click at [368, 324] on div "23" at bounding box center [377, 323] width 105 height 62
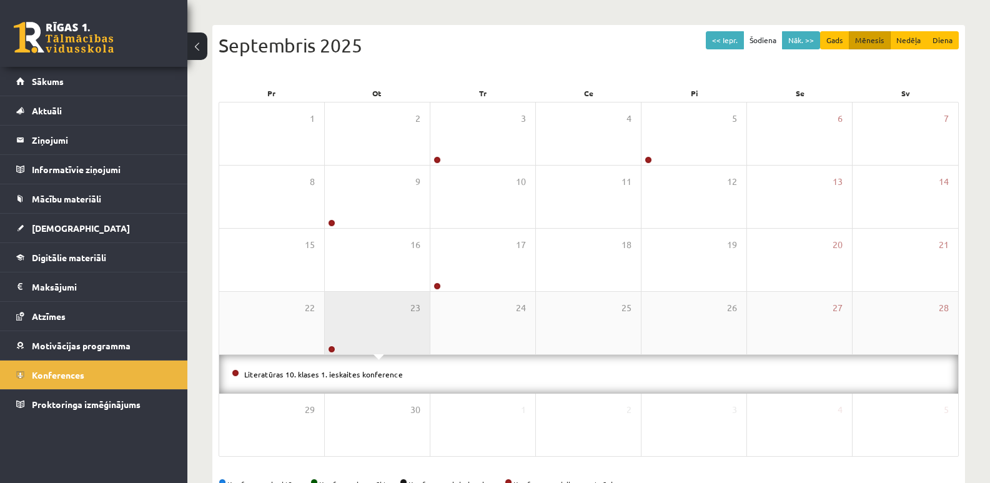
click at [371, 323] on div "23" at bounding box center [377, 323] width 105 height 62
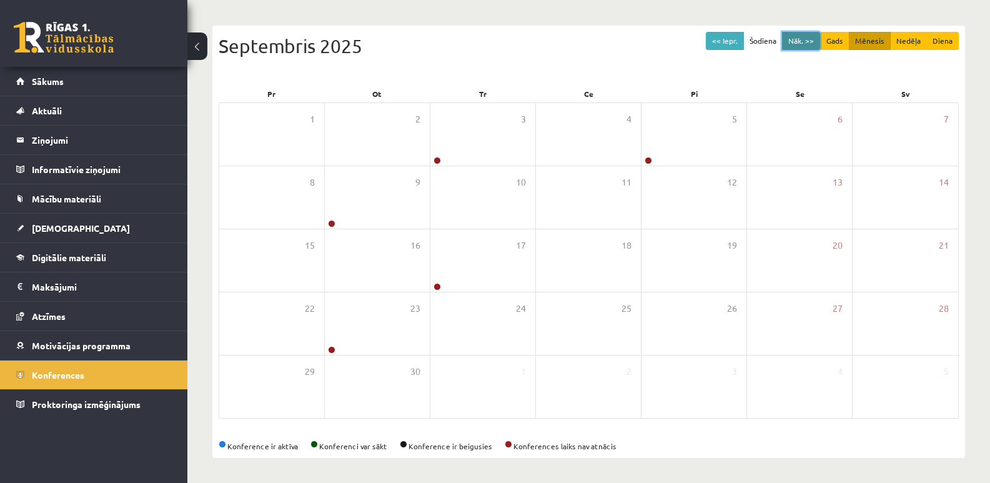
click at [804, 39] on button "Nāk. >>" at bounding box center [801, 41] width 38 height 18
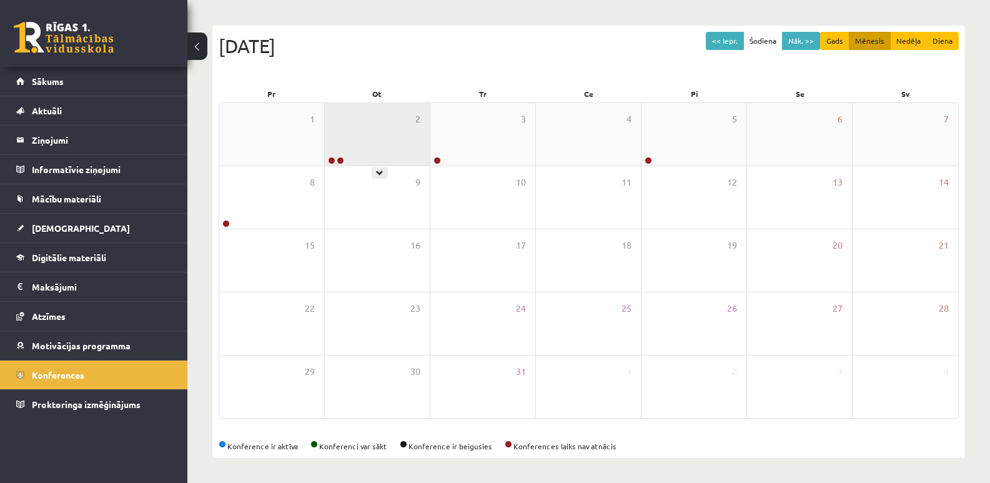
click at [392, 136] on div "2" at bounding box center [377, 134] width 105 height 62
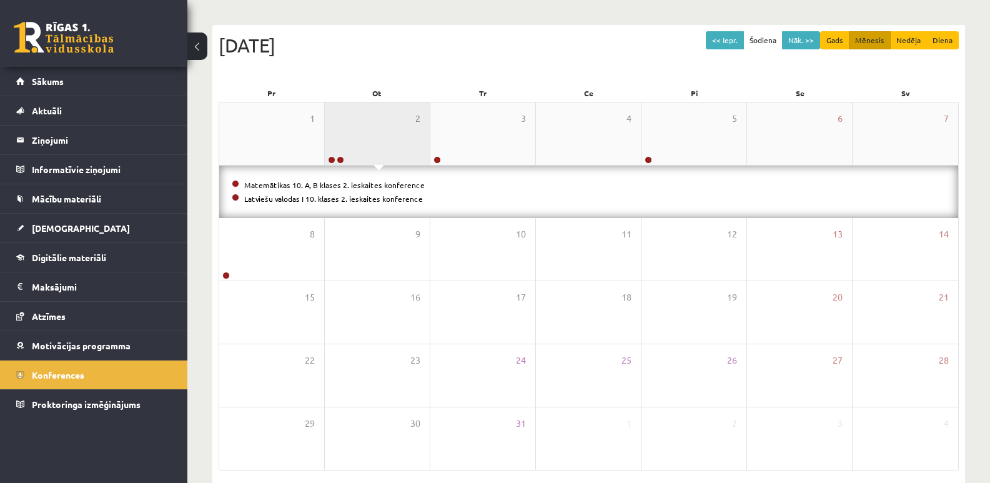
click at [392, 136] on div "2" at bounding box center [377, 133] width 105 height 62
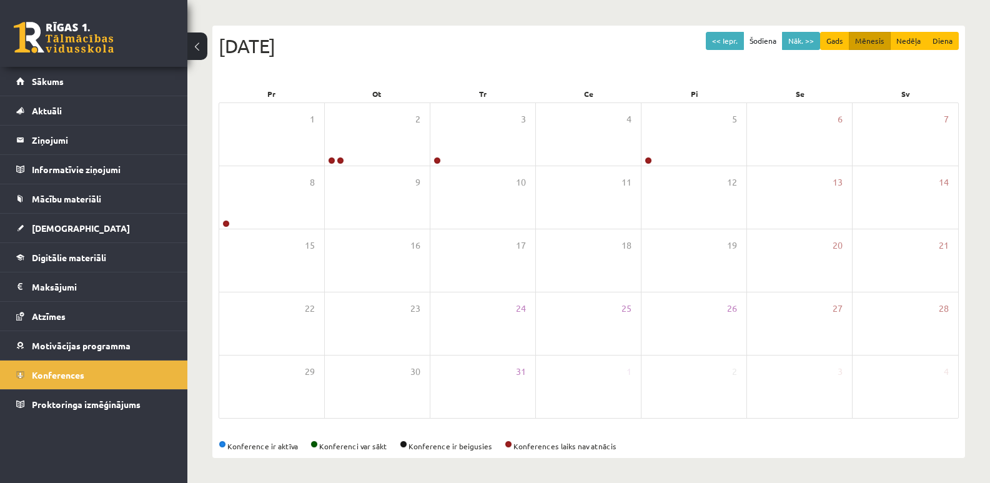
click at [60, 32] on link at bounding box center [64, 37] width 100 height 31
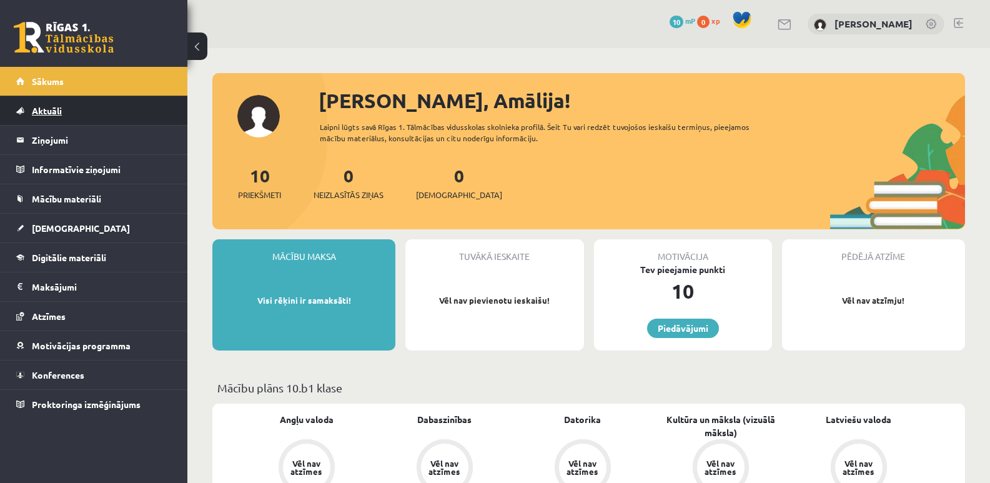
click at [39, 109] on span "Aktuāli" at bounding box center [47, 110] width 30 height 11
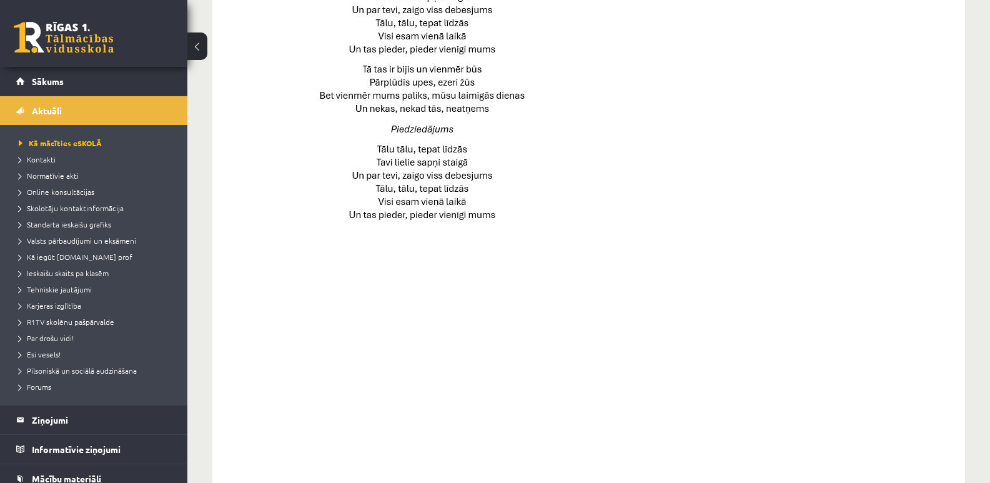
scroll to position [754, 0]
